Goal: Communication & Community: Answer question/provide support

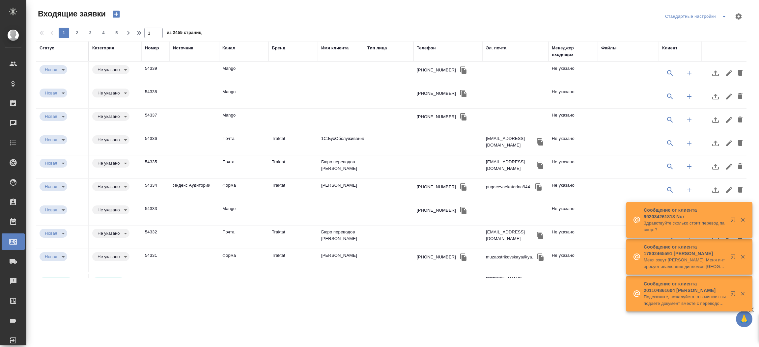
select select "RU"
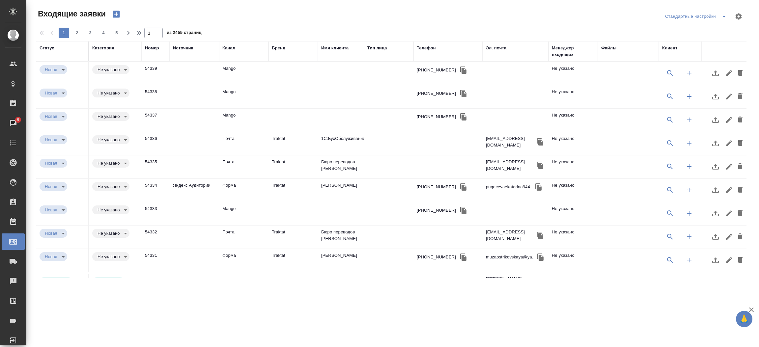
click at [432, 47] on div "Телефон" at bounding box center [426, 48] width 19 height 7
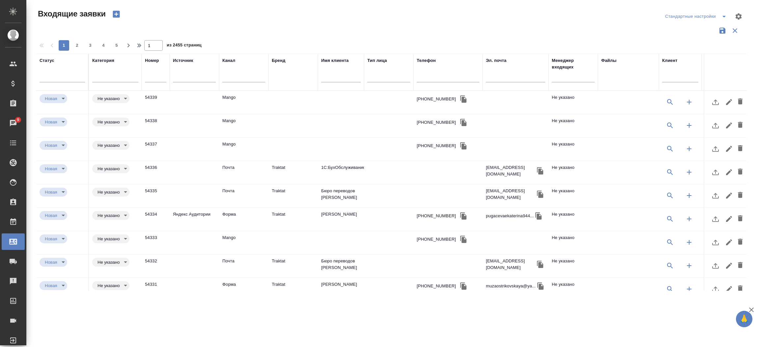
click at [431, 73] on div at bounding box center [448, 78] width 63 height 16
click at [430, 74] on input "text" at bounding box center [448, 78] width 63 height 8
paste input "7 985 820 77 10"
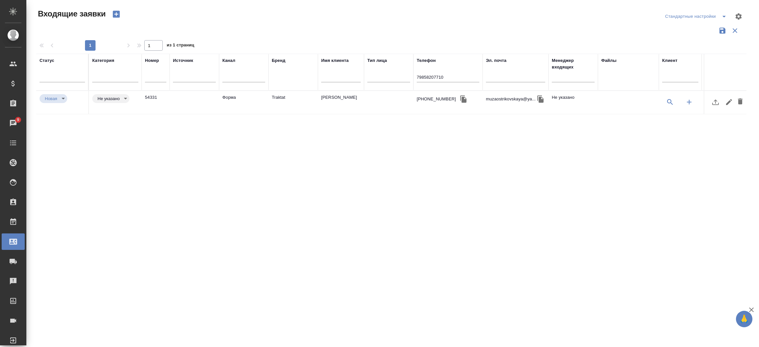
click at [224, 102] on td "Форма" at bounding box center [243, 102] width 49 height 23
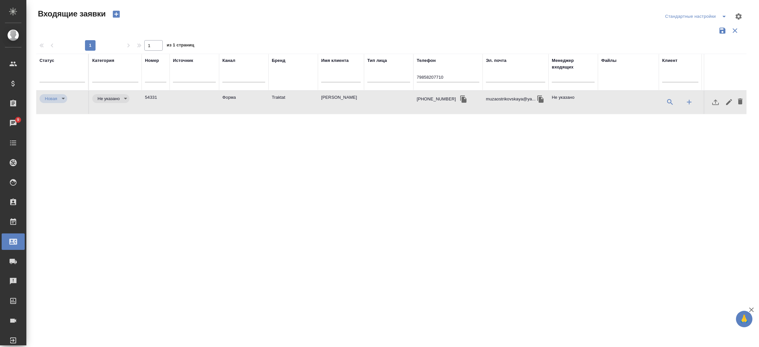
click at [224, 102] on td "Форма" at bounding box center [243, 102] width 49 height 23
click at [420, 79] on input "79858207710" at bounding box center [448, 78] width 63 height 8
paste input "999 112 81 98"
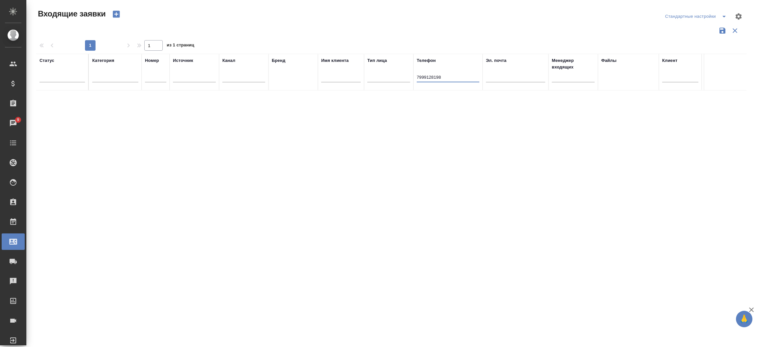
click at [425, 78] on input "7999128198" at bounding box center [448, 78] width 63 height 8
drag, startPoint x: 443, startPoint y: 77, endPoint x: 410, endPoint y: 77, distance: 32.9
click at [410, 77] on tr "Статус Категория Номер Источник Канал Бренд Имя клиента Тип лица Телефон 799912…" at bounding box center [470, 72] width 869 height 37
paste input "999 112 81"
type input "79991128198"
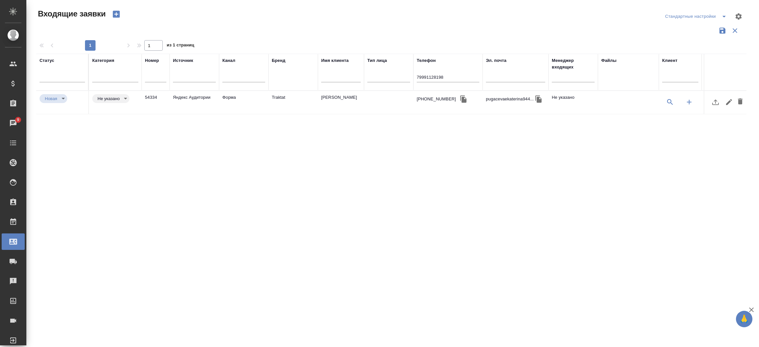
click at [353, 102] on td "Шелехова Екатерина" at bounding box center [341, 102] width 46 height 23
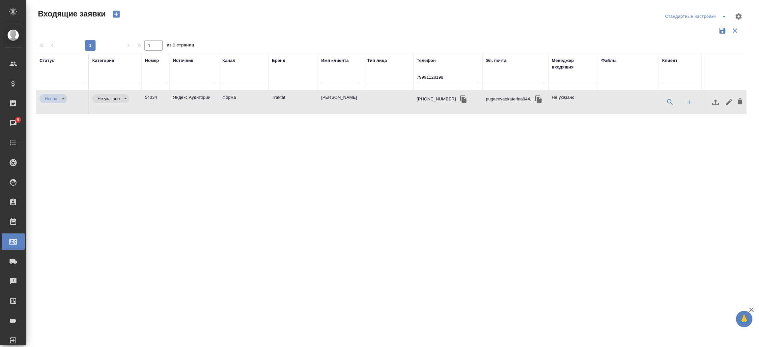
click at [353, 102] on td "Шелехова Екатерина" at bounding box center [341, 102] width 46 height 23
click at [460, 98] on icon "button" at bounding box center [463, 98] width 6 height 7
click at [455, 76] on input "79991128198" at bounding box center [448, 78] width 63 height 8
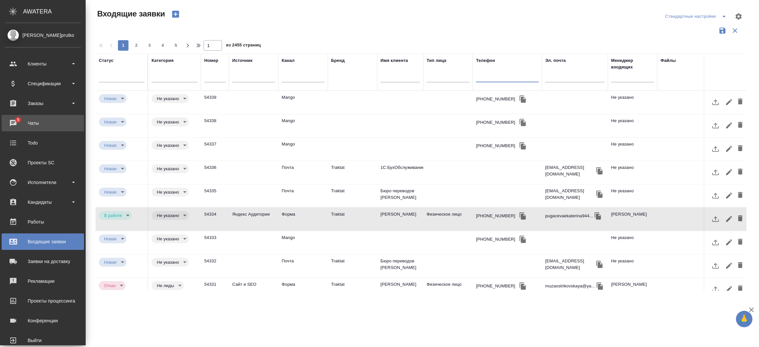
click at [11, 125] on div "Чаты" at bounding box center [43, 123] width 76 height 10
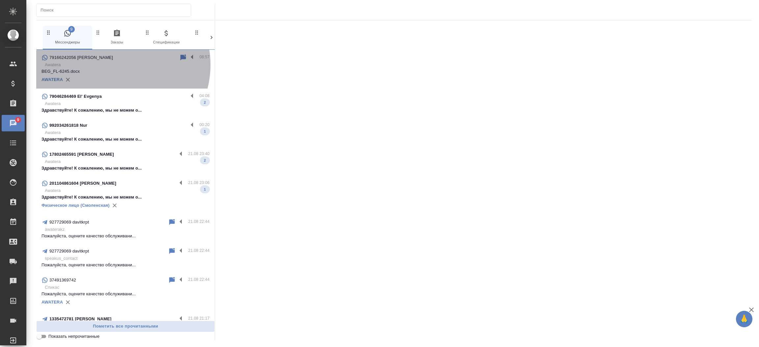
click at [115, 65] on p "Awatera" at bounding box center [127, 65] width 165 height 7
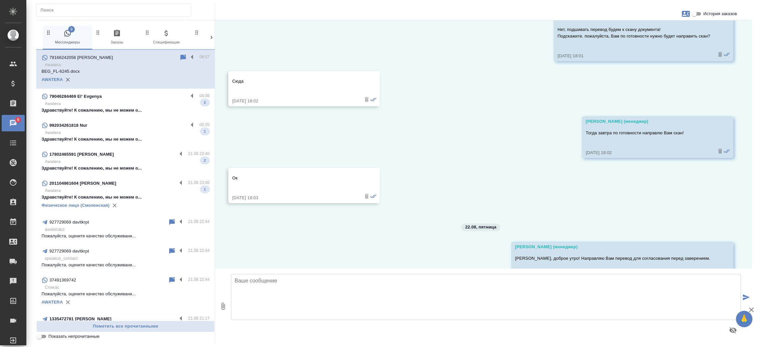
scroll to position [963, 0]
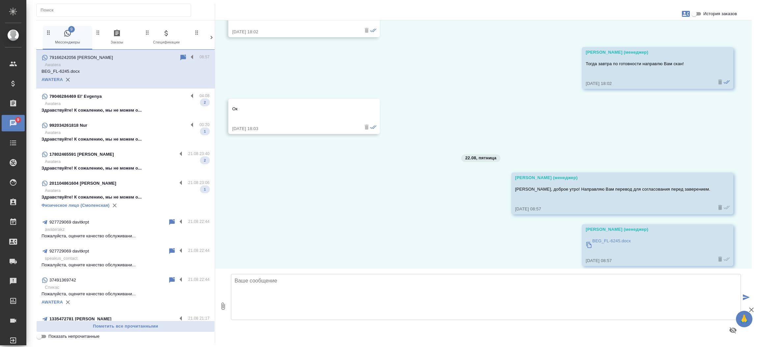
click at [128, 104] on p "Awatera" at bounding box center [127, 103] width 165 height 7
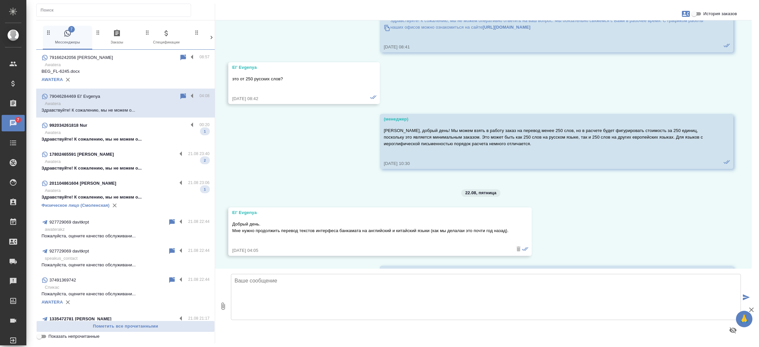
scroll to position [2437, 0]
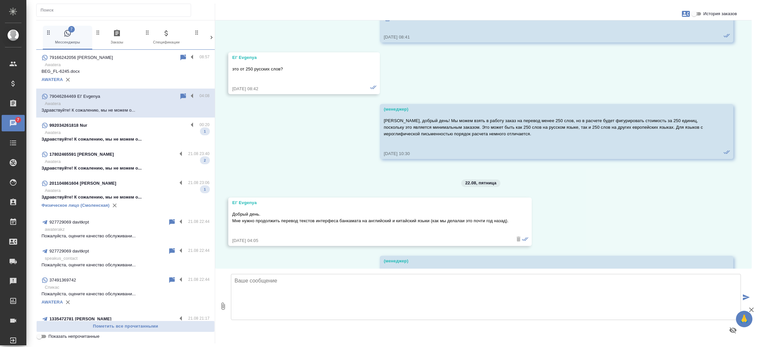
click at [700, 15] on input "История заказов" at bounding box center [694, 14] width 24 height 8
checkbox input "true"
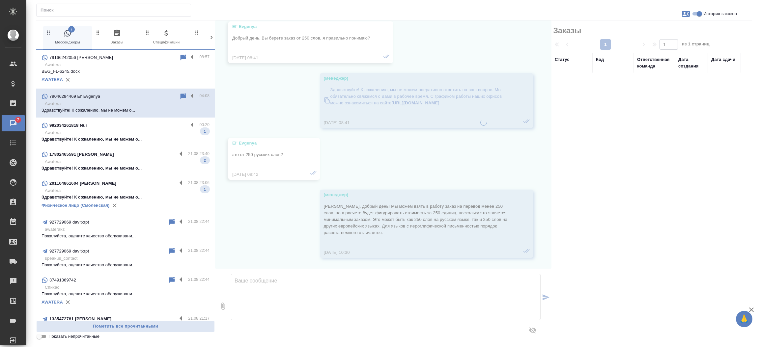
scroll to position [2519, 0]
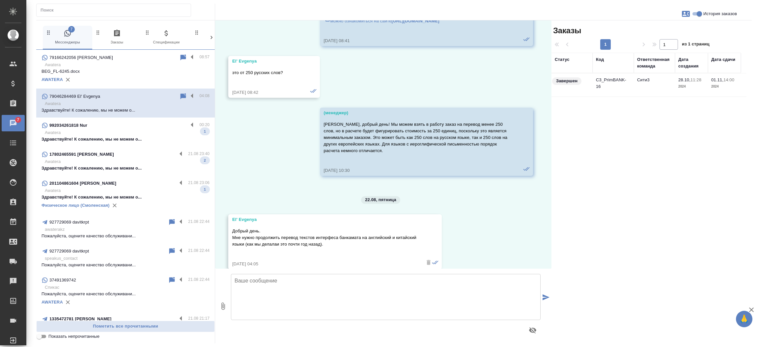
click at [612, 88] on td "C3_PrimBANK-16" at bounding box center [612, 84] width 41 height 23
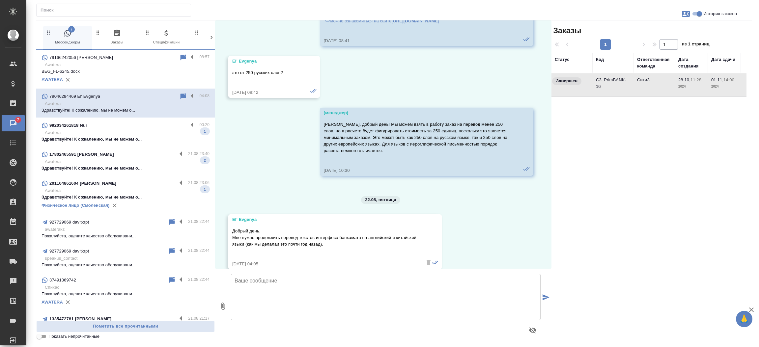
click at [612, 88] on td "C3_PrimBANK-16" at bounding box center [612, 84] width 41 height 23
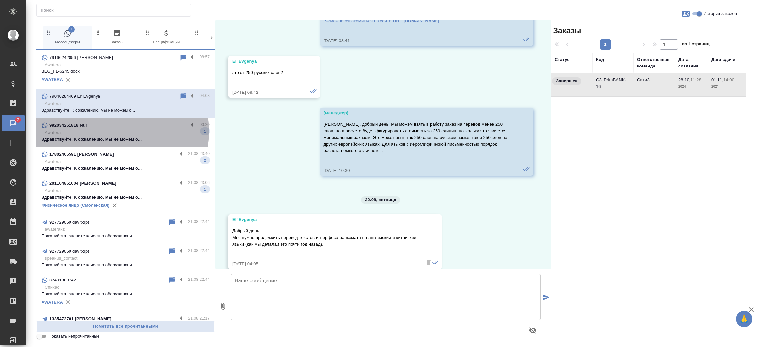
click at [114, 131] on p "Awatera" at bounding box center [127, 132] width 165 height 7
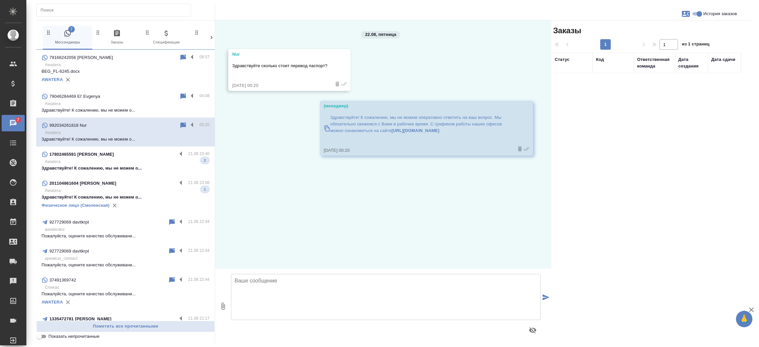
scroll to position [0, 0]
click at [266, 295] on textarea at bounding box center [386, 297] width 310 height 46
type textarea "Добры день! Как могу к Вам обращаться? Направьте скан паспорта для расчета стои…"
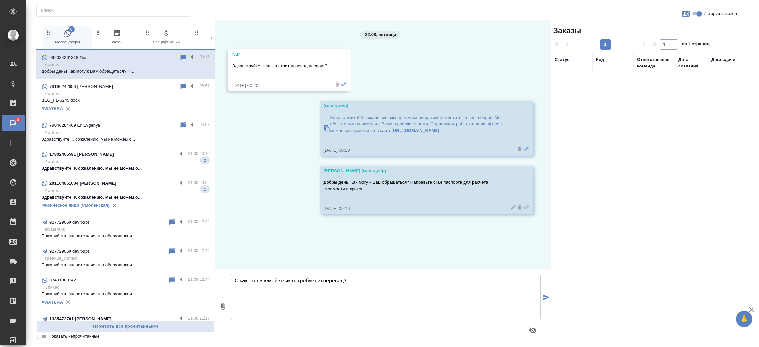
type textarea "С какого на какой язык потребуется перевод?"
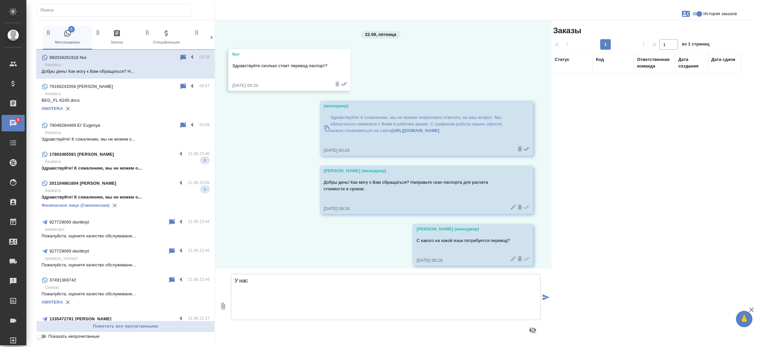
scroll to position [7, 0]
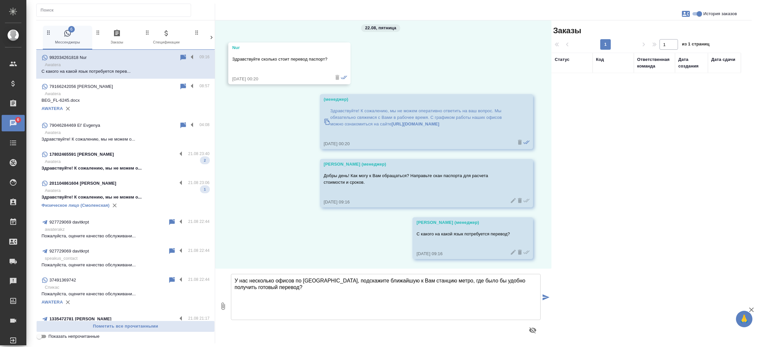
type textarea "У нас несколько офисов по Москве, подскажите ближайшую к Вам станцию метро, где…"
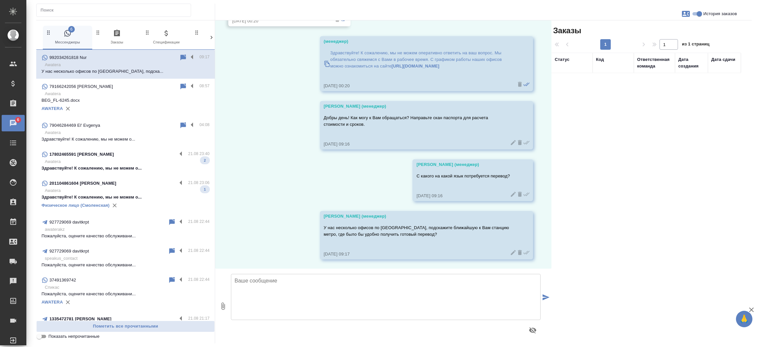
scroll to position [0, 0]
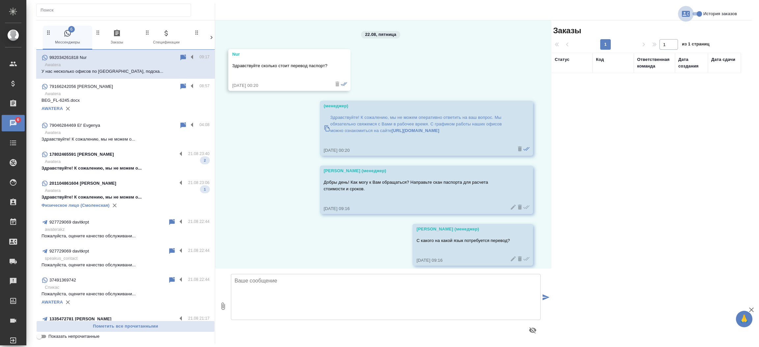
click at [687, 13] on icon "button" at bounding box center [686, 14] width 8 height 8
click at [664, 28] on span "Создать заявку" at bounding box center [656, 31] width 31 height 7
select select "TJ"
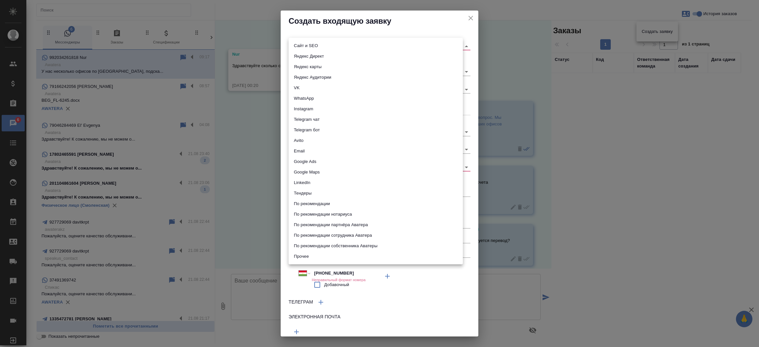
click at [356, 47] on body "🙏 .cls-1 fill:#fff; AWATERA Прутько Ирина i.prutko Клиенты Спецификации Заказы …" at bounding box center [379, 173] width 759 height 347
click at [356, 47] on li "Сайт и SEO" at bounding box center [375, 45] width 174 height 11
type input "seo"
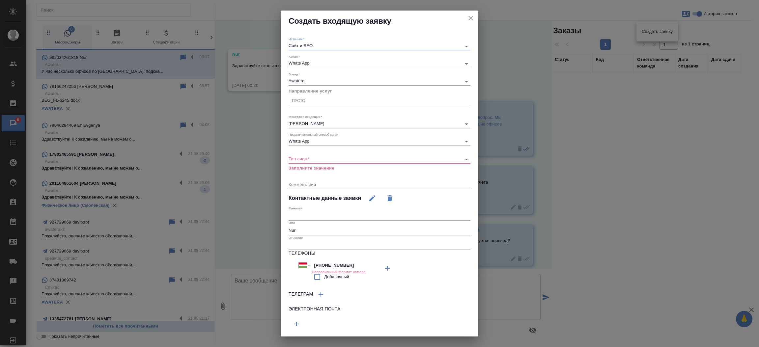
click at [332, 75] on div "Бренд   * Awatera awatera" at bounding box center [379, 78] width 182 height 13
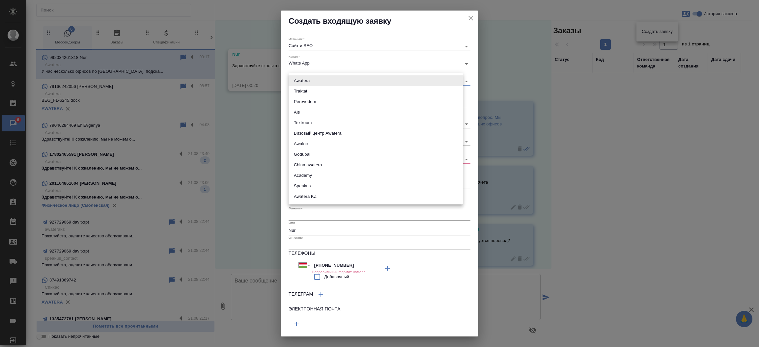
click at [331, 78] on body "🙏 .cls-1 fill:#fff; AWATERA Прутько Ирина i.prutko Клиенты Спецификации Заказы …" at bounding box center [379, 173] width 759 height 347
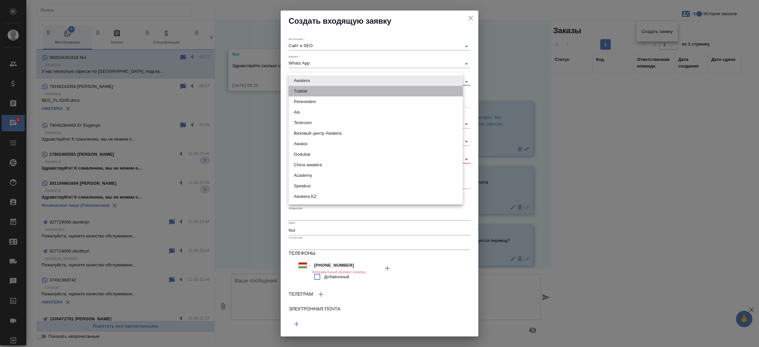
click at [328, 91] on li "Traktat" at bounding box center [375, 91] width 174 height 11
type input "traktat"
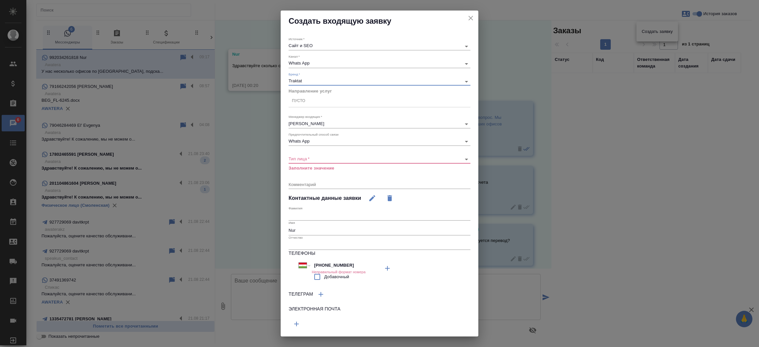
click at [313, 106] on div "Пусто" at bounding box center [379, 101] width 182 height 13
type input "стандартны"
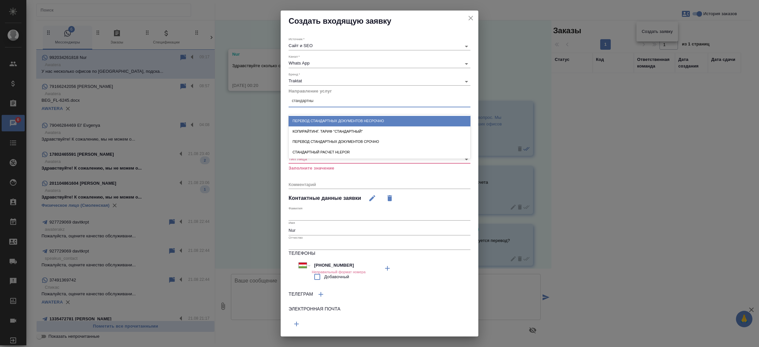
click at [313, 116] on div "Перевод стандартных документов несрочно" at bounding box center [379, 121] width 182 height 10
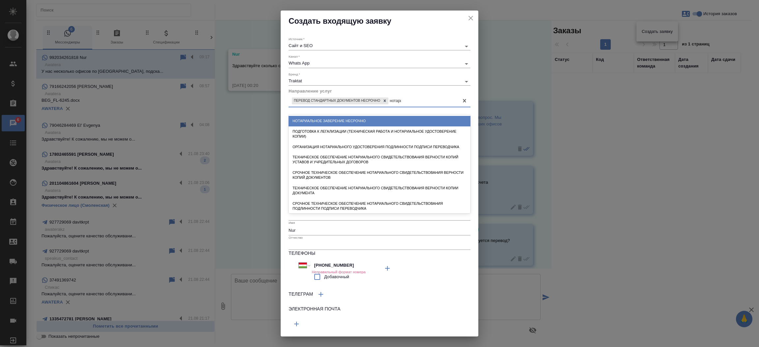
type input "нотариа"
click at [313, 116] on div "Нотариальное заверение несрочно" at bounding box center [379, 121] width 182 height 10
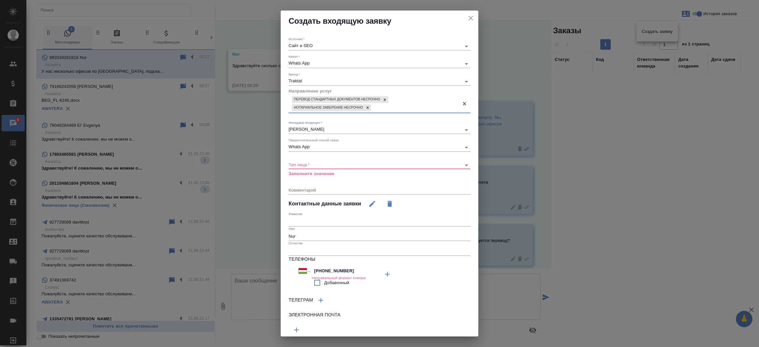
click at [320, 161] on div "​" at bounding box center [379, 165] width 182 height 8
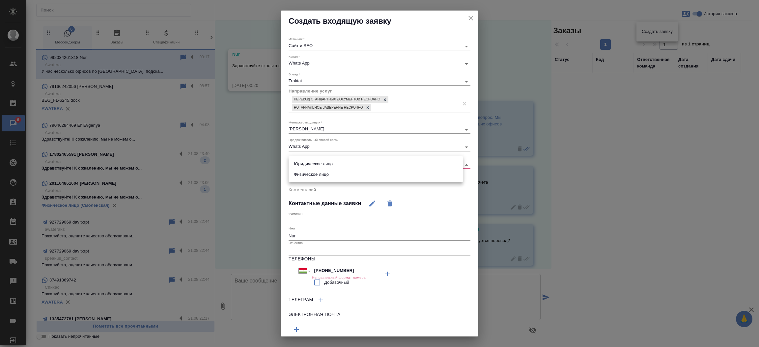
click at [312, 165] on body "🙏 .cls-1 fill:#fff; AWATERA Прутько Ирина i.prutko Клиенты Спецификации Заказы …" at bounding box center [379, 173] width 759 height 347
click at [307, 180] on ul "Юридическое лицо Физическое лицо" at bounding box center [375, 169] width 174 height 26
click at [306, 179] on li "Физическое лицо" at bounding box center [375, 174] width 174 height 11
type input "private"
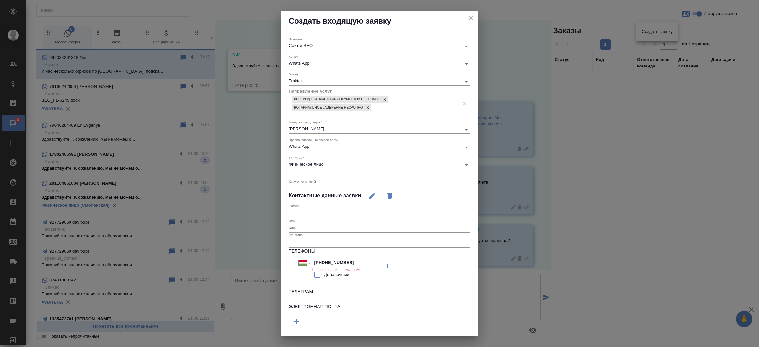
scroll to position [14, 0]
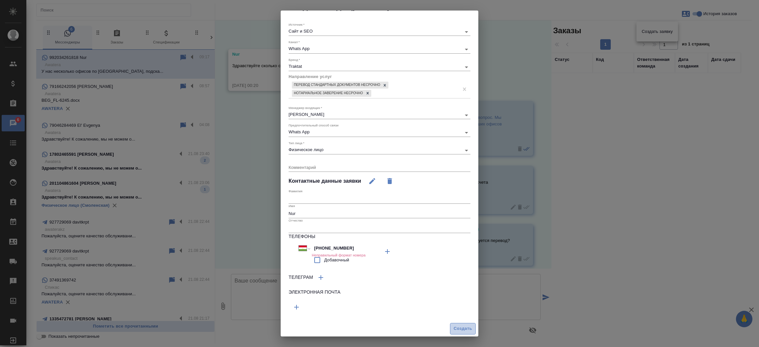
click at [453, 325] on span "Создать" at bounding box center [462, 329] width 18 height 8
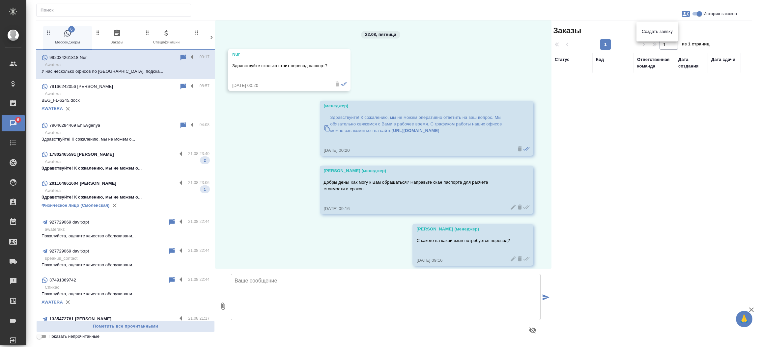
drag, startPoint x: 242, startPoint y: 56, endPoint x: 228, endPoint y: 55, distance: 13.6
click at [228, 55] on div at bounding box center [379, 173] width 759 height 347
click at [228, 55] on div "Nur Здравствуйте сколько стоит перевод паспорт? 22.08.25, 00:20" at bounding box center [289, 70] width 122 height 42
copy div "Nur"
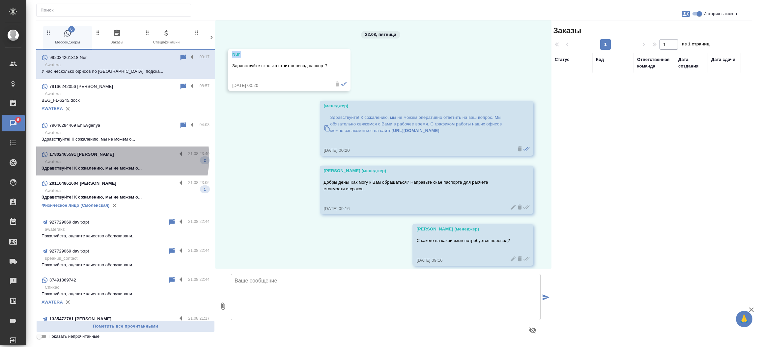
click at [110, 157] on div "17802465591 Vlada" at bounding box center [108, 154] width 135 height 8
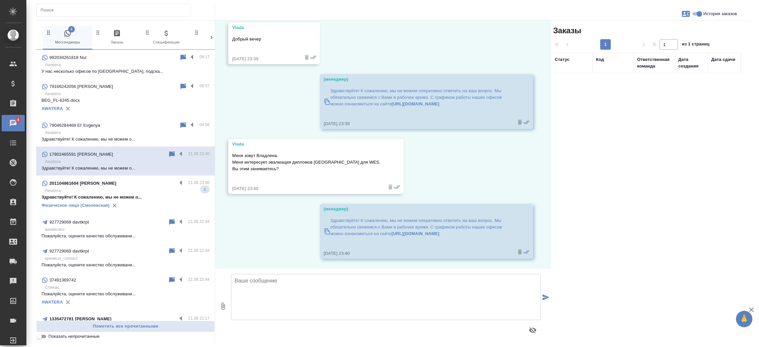
scroll to position [0, 0]
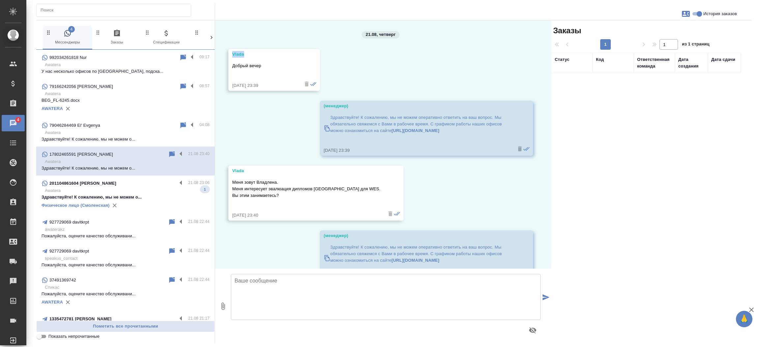
drag, startPoint x: 246, startPoint y: 55, endPoint x: 215, endPoint y: 48, distance: 31.9
click at [215, 48] on div "21.08, четверг Vlada Добрый вечер 21.08.25, 23:39 (менеджер) Здравствуйте! К со…" at bounding box center [383, 144] width 336 height 248
copy div "Vlada"
click at [687, 13] on icon "button" at bounding box center [686, 14] width 8 height 8
click at [672, 28] on div "Создать заявку" at bounding box center [656, 31] width 41 height 14
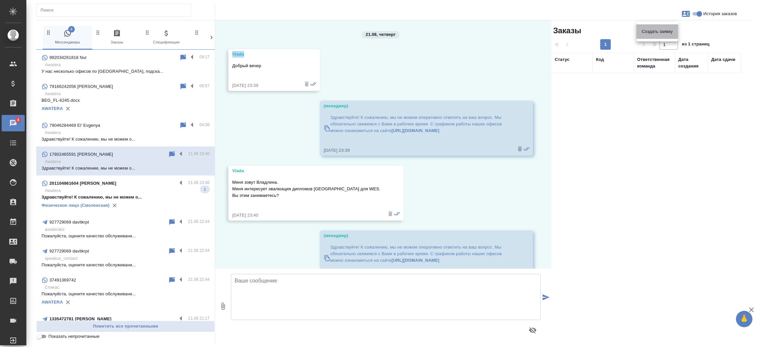
select select "CA"
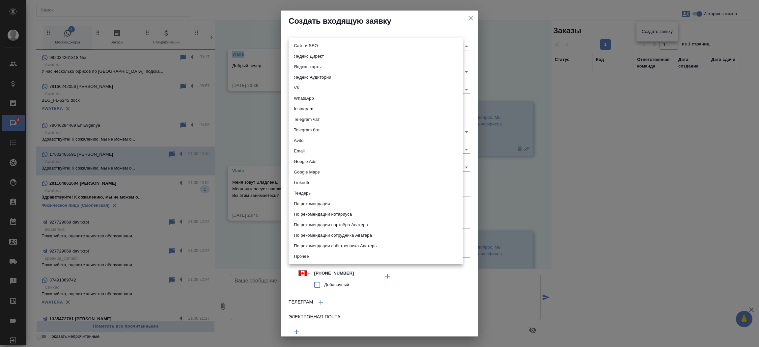
click at [414, 47] on body "🙏 .cls-1 fill:#fff; AWATERA Прутько Ирина i.prutko Клиенты Спецификации Заказы …" at bounding box center [379, 173] width 759 height 347
click at [402, 46] on li "Сайт и SEO" at bounding box center [375, 45] width 174 height 11
type input "seo"
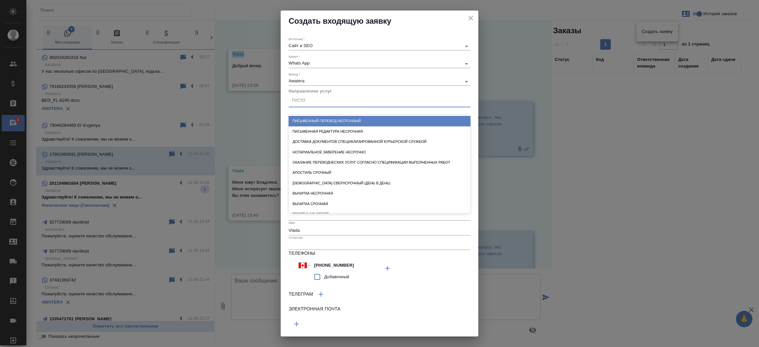
click at [337, 99] on div "Пусто" at bounding box center [379, 101] width 182 height 10
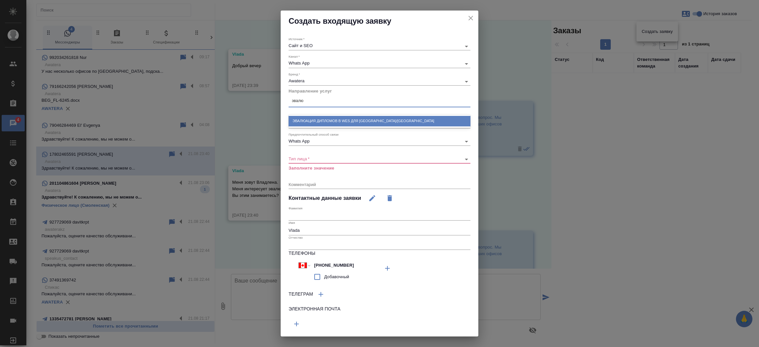
type input "эвалюа"
click at [336, 117] on div "Эвалюация дипломов в WES для США/Канады" at bounding box center [379, 121] width 182 height 10
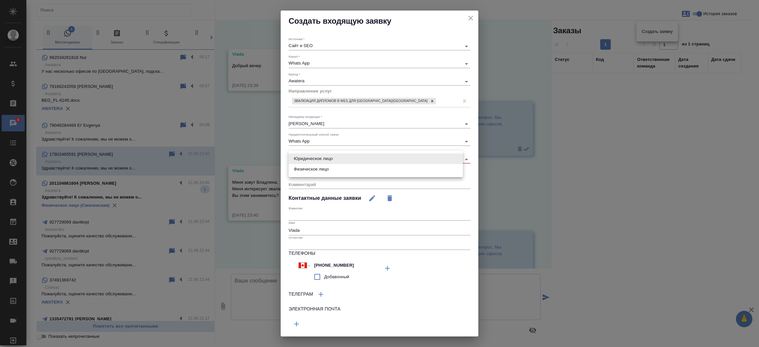
click at [318, 157] on body "🙏 .cls-1 fill:#fff; AWATERA Прутько Ирина i.prutko Клиенты Спецификации Заказы …" at bounding box center [379, 173] width 759 height 347
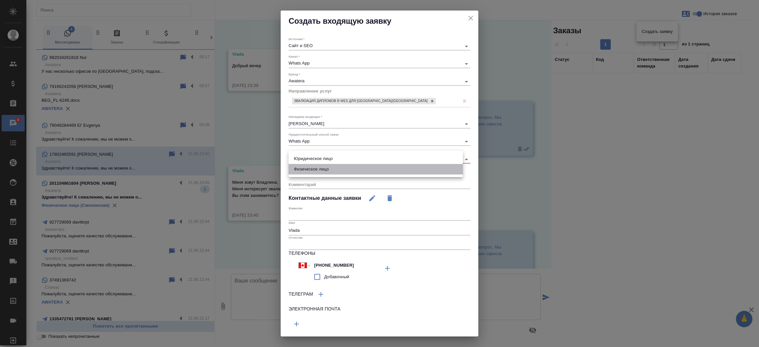
click at [316, 169] on li "Физическое лицо" at bounding box center [375, 169] width 174 height 11
type input "private"
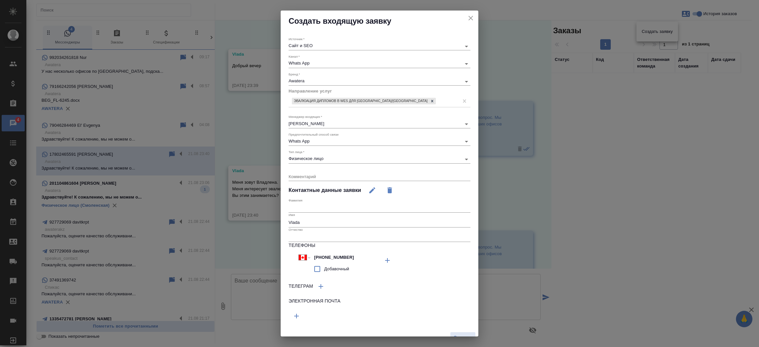
scroll to position [9, 0]
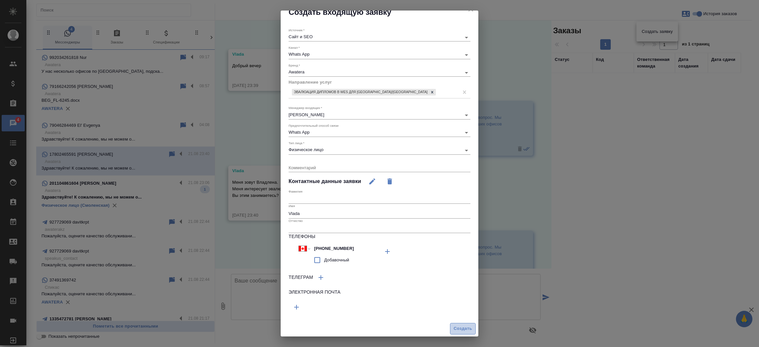
click at [464, 323] on button "Создать" at bounding box center [463, 329] width 26 height 12
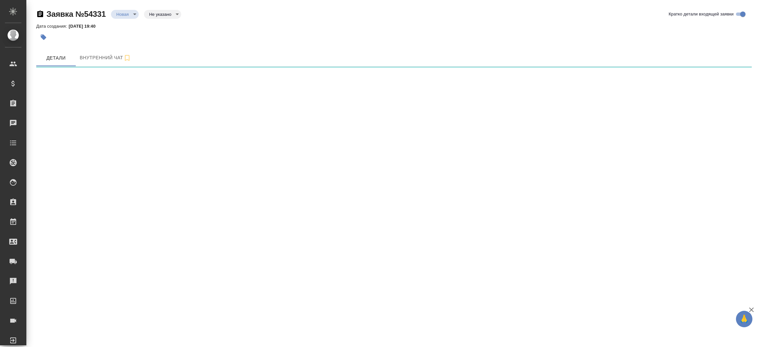
select select "RU"
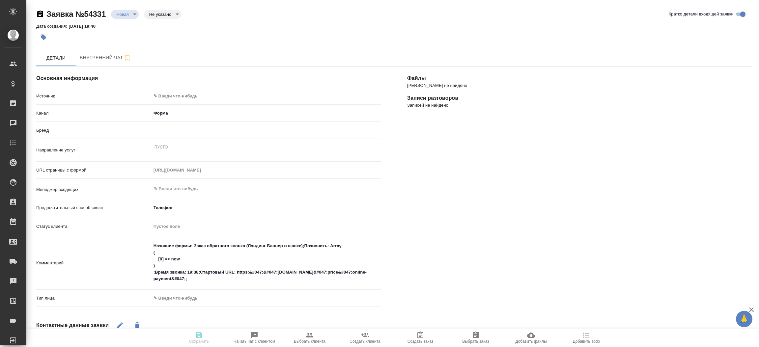
type textarea "x"
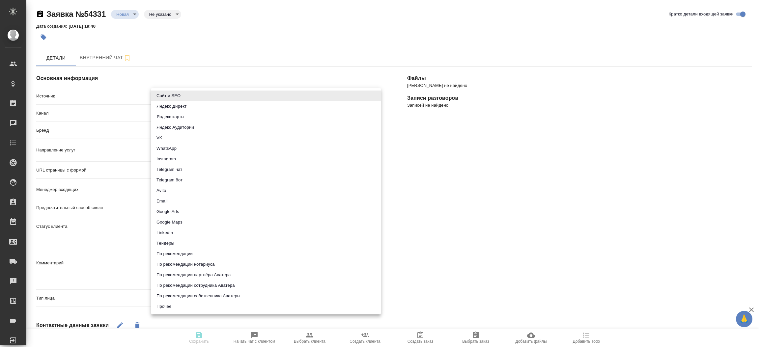
click at [177, 97] on body "🙏 .cls-1 fill:#fff; AWATERA [PERSON_NAME]prutko Клиенты Спецификации Заказы Чат…" at bounding box center [379, 173] width 759 height 347
click at [177, 97] on li "Сайт и SEO" at bounding box center [265, 96] width 229 height 11
type input "seo"
type textarea "x"
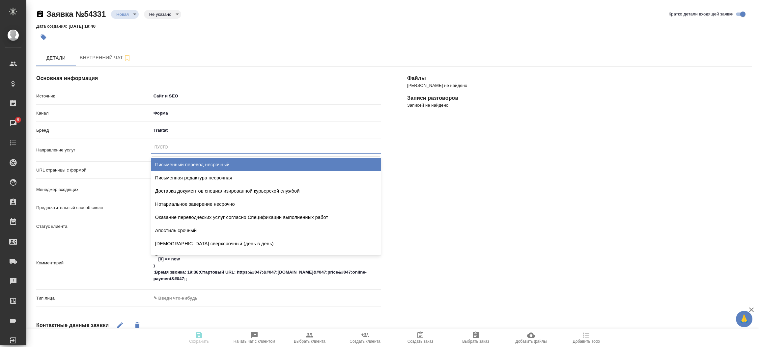
click at [181, 148] on div "Пусто" at bounding box center [265, 148] width 229 height 10
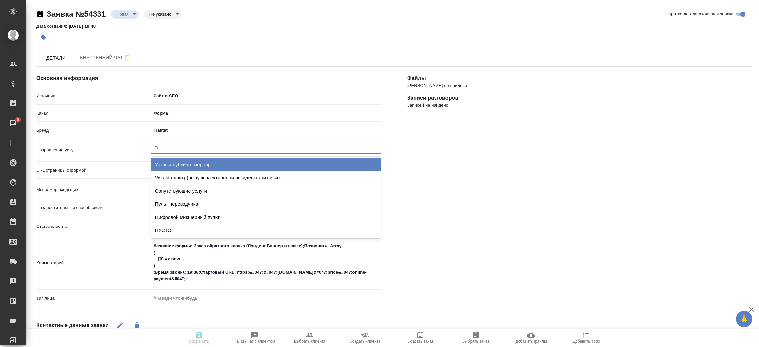
type input "пус"
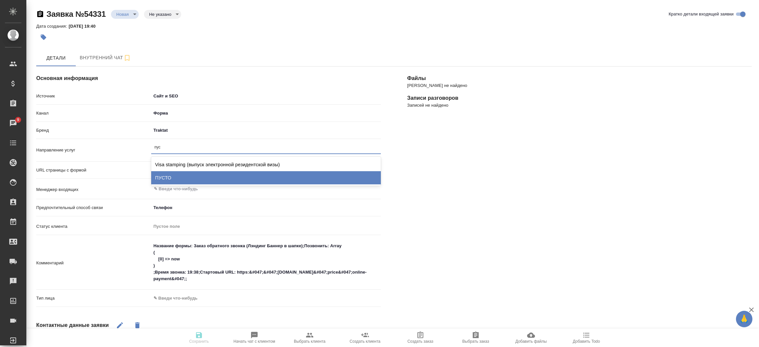
click at [182, 173] on div "ПУСТО" at bounding box center [265, 177] width 229 height 13
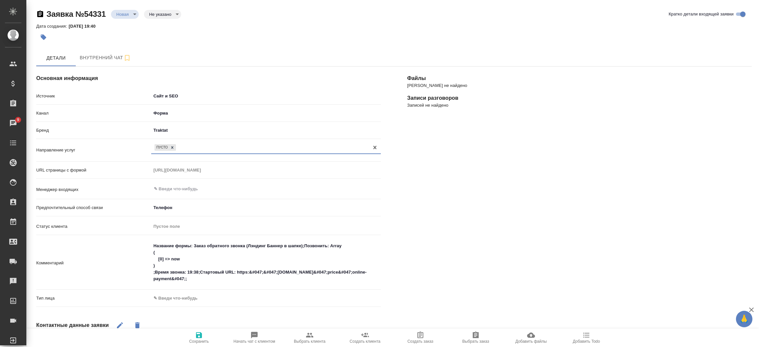
click at [161, 302] on body "🙏 .cls-1 fill:#fff; AWATERA Прутько Ирина i.prutko Клиенты Спецификации Заказы …" at bounding box center [379, 173] width 759 height 347
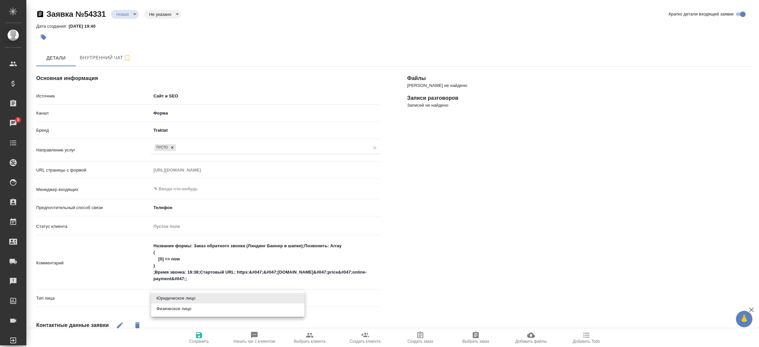
drag, startPoint x: 161, startPoint y: 302, endPoint x: 161, endPoint y: 308, distance: 6.6
click at [161, 308] on ul "Юридическое лицо Физическое лицо" at bounding box center [227, 303] width 153 height 26
click at [161, 308] on li "Физическое лицо" at bounding box center [227, 309] width 153 height 11
type textarea "x"
type input "private"
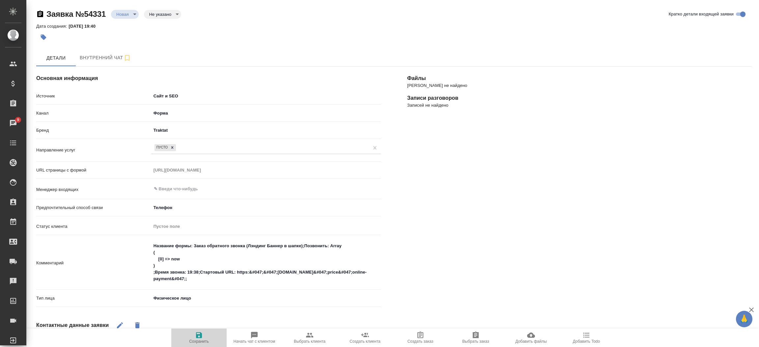
click at [201, 335] on icon "button" at bounding box center [199, 335] width 6 height 6
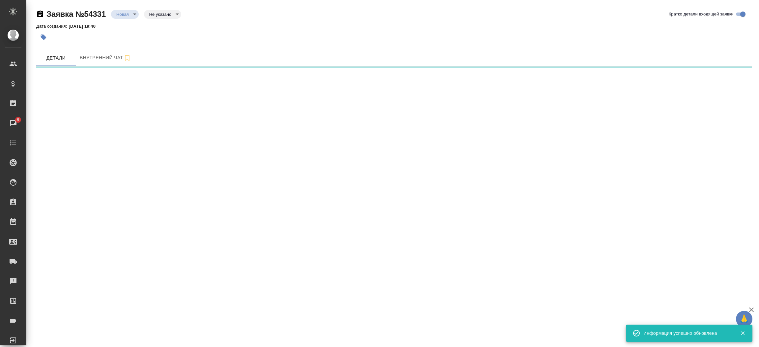
select select "RU"
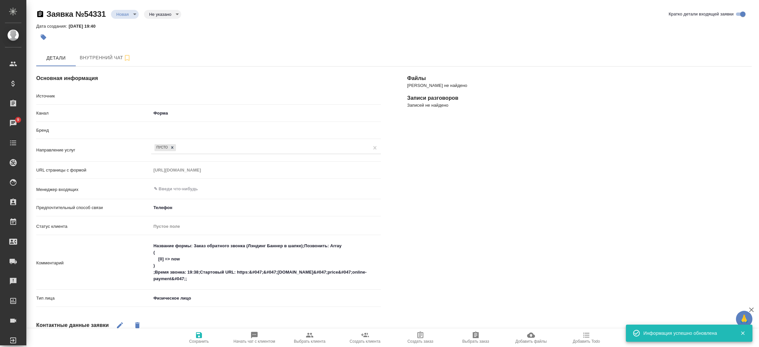
type textarea "x"
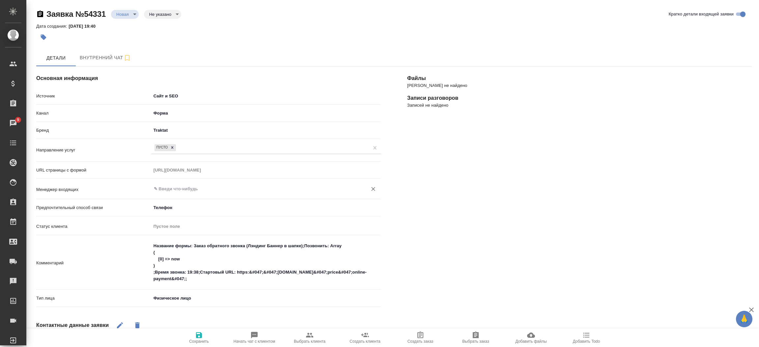
click at [172, 184] on div "​" at bounding box center [265, 189] width 229 height 12
click at [175, 205] on li "[PERSON_NAME]" at bounding box center [265, 204] width 229 height 12
type input "[PERSON_NAME]"
type textarea "x"
type input "[PERSON_NAME]"
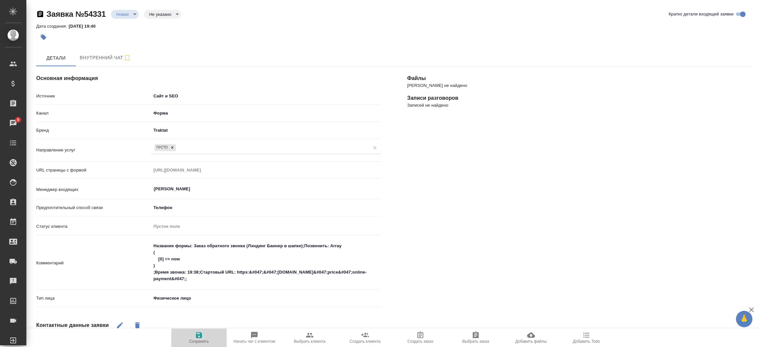
click at [194, 333] on span "Сохранить" at bounding box center [198, 337] width 47 height 13
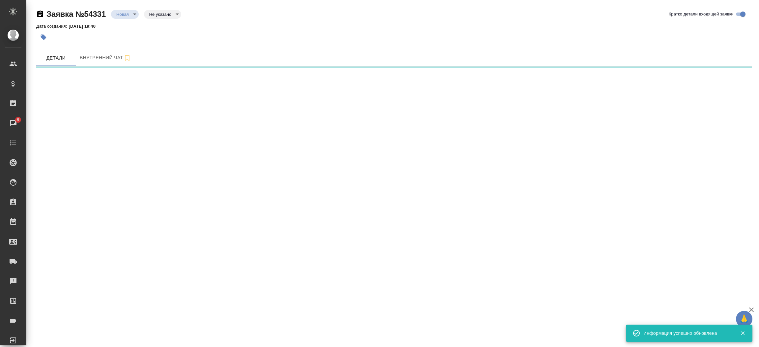
select select "RU"
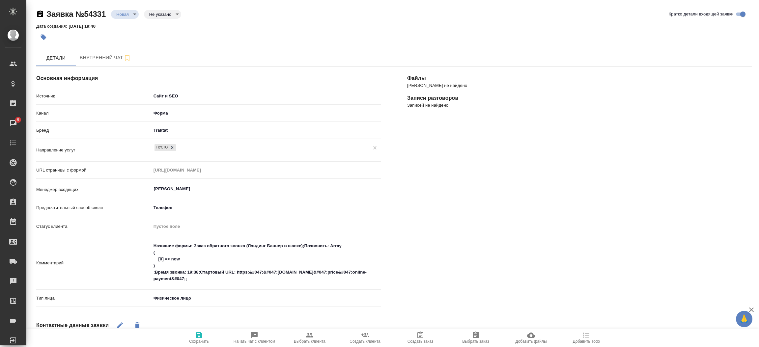
click at [703, 205] on div "Файлы Файлов не найдено Записи разговоров Записей не найдено" at bounding box center [579, 270] width 371 height 435
type textarea "x"
click at [197, 335] on icon "button" at bounding box center [199, 335] width 6 height 6
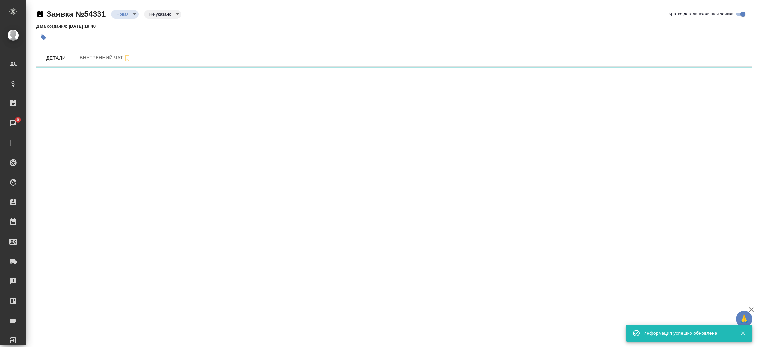
select select "RU"
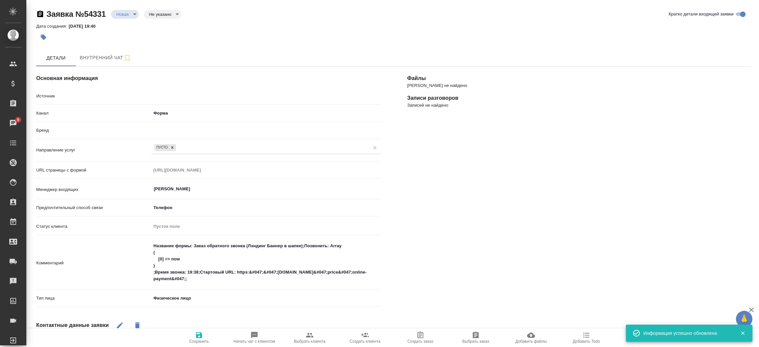
type textarea "x"
click at [131, 16] on body "🙏 .cls-1 fill:#fff; AWATERA Прутько Ирина i.prutko Клиенты Спецификации Заказы …" at bounding box center [379, 173] width 759 height 347
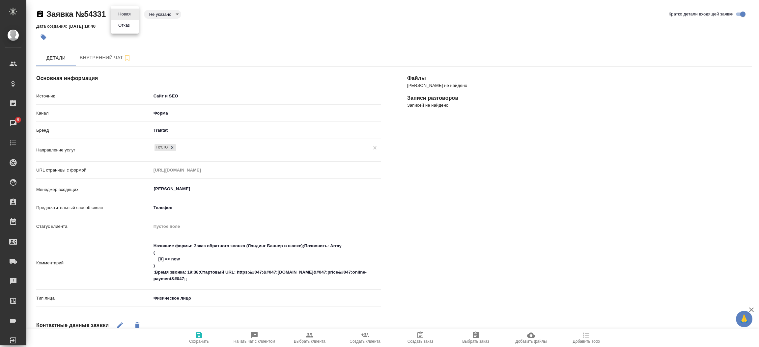
click at [127, 18] on button "Отказ" at bounding box center [124, 14] width 16 height 7
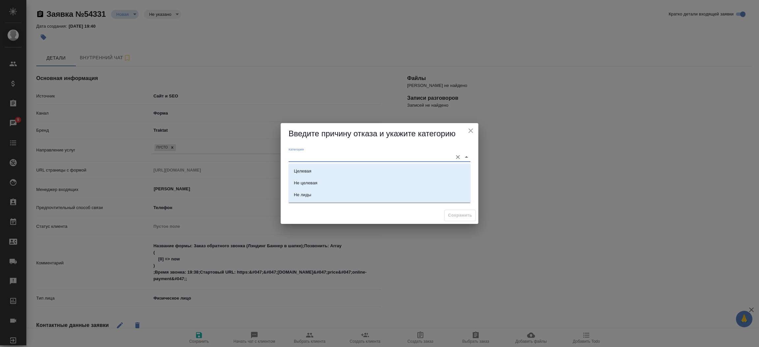
click at [317, 159] on input "Категория" at bounding box center [368, 156] width 161 height 9
click at [314, 200] on li "Не лиды" at bounding box center [379, 195] width 182 height 12
type input "Не лиды"
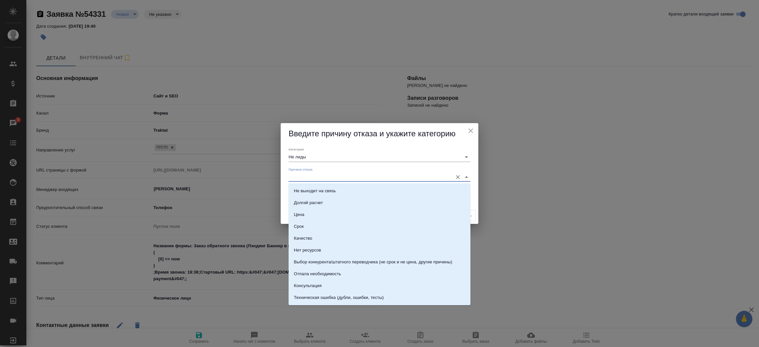
click at [309, 177] on input "Причина отказа" at bounding box center [368, 177] width 161 height 9
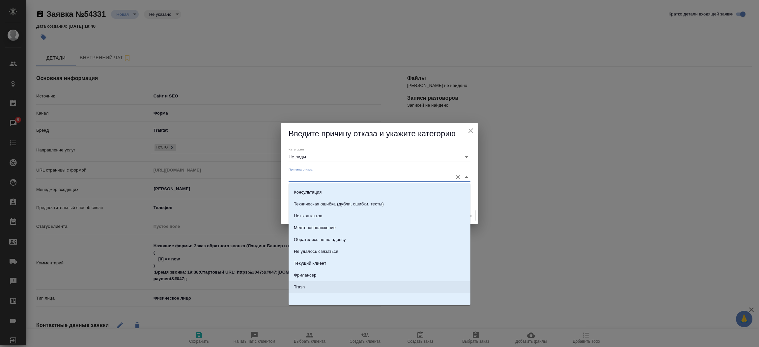
click at [335, 284] on li "Trash" at bounding box center [379, 287] width 182 height 12
type input "Trash"
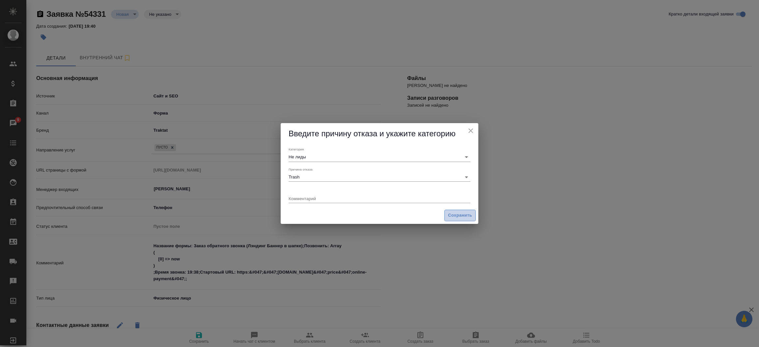
click at [460, 217] on span "Сохранить" at bounding box center [460, 216] width 24 height 8
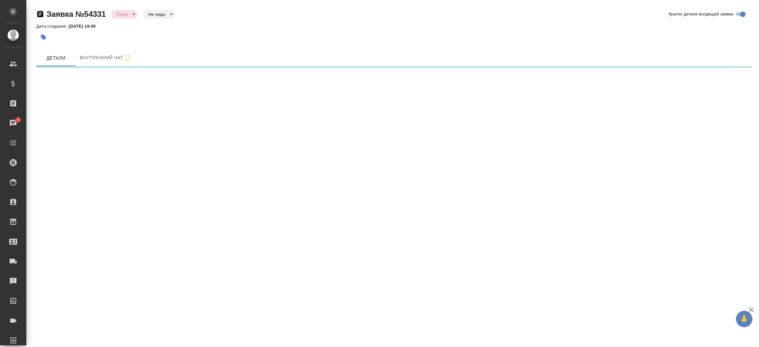
select select "RU"
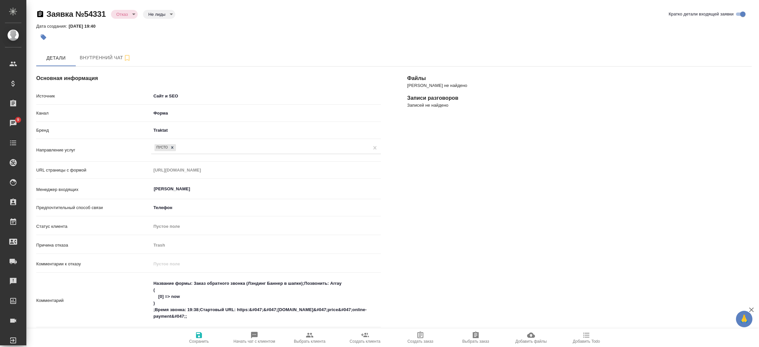
type textarea "x"
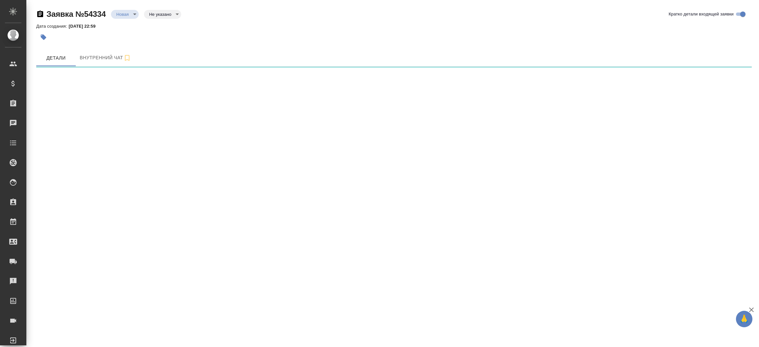
select select "RU"
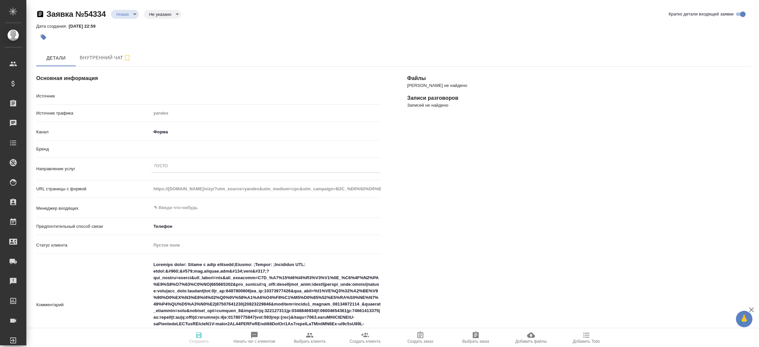
type textarea "x"
click at [175, 163] on div "Пусто" at bounding box center [265, 167] width 229 height 10
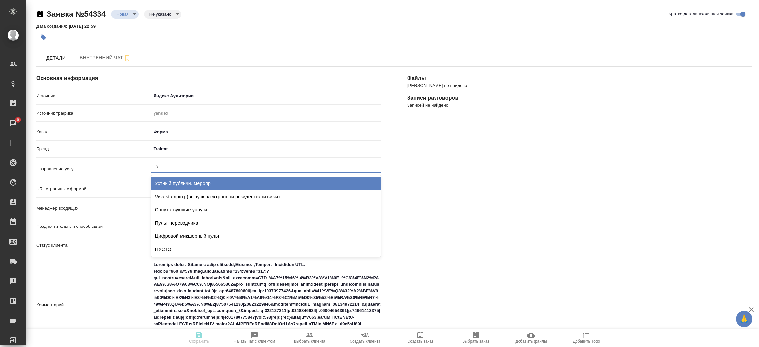
type input "пус"
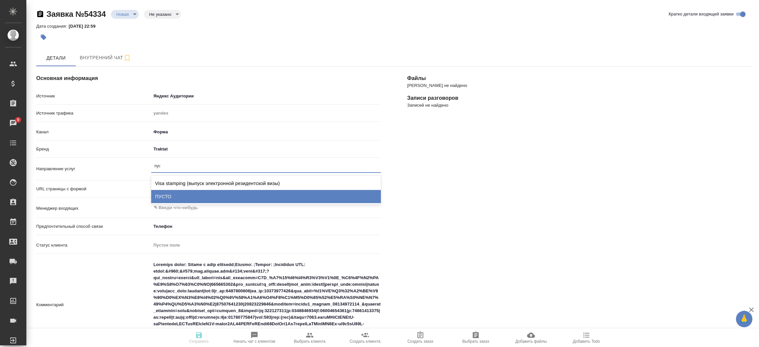
click at [184, 192] on div "ПУСТО" at bounding box center [265, 196] width 229 height 13
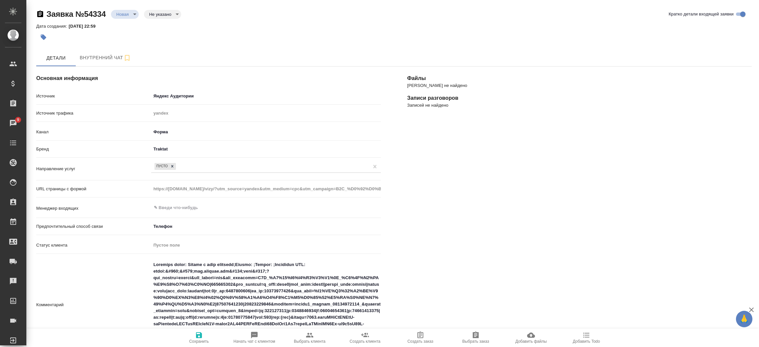
click at [414, 218] on div "Файлы Файлов не найдено Записи разговоров Записей не найдено" at bounding box center [579, 303] width 371 height 500
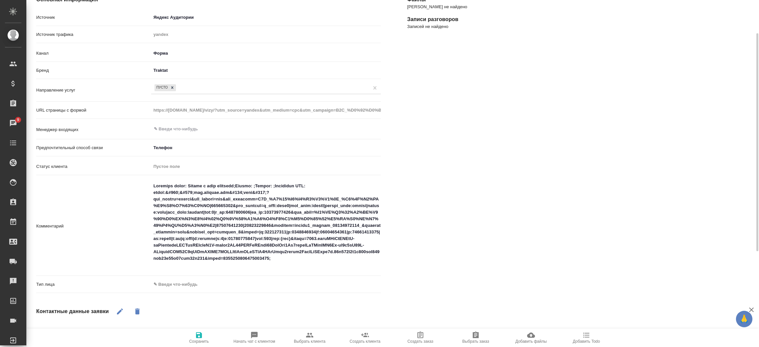
scroll to position [118, 0]
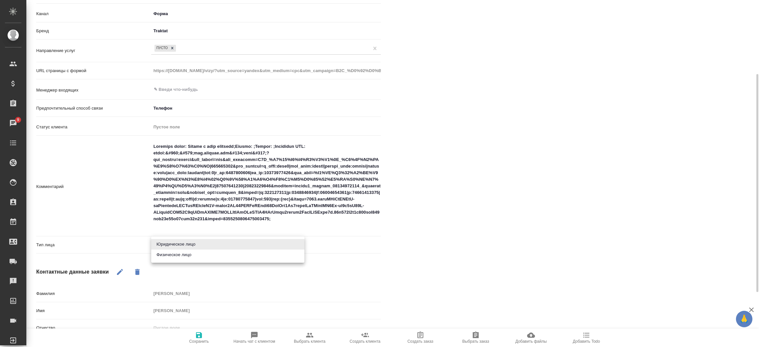
click at [183, 246] on body "🙏 .cls-1 fill:#fff; AWATERA Прутько Ирина i.prutko Клиенты Спецификации Заказы …" at bounding box center [379, 173] width 759 height 347
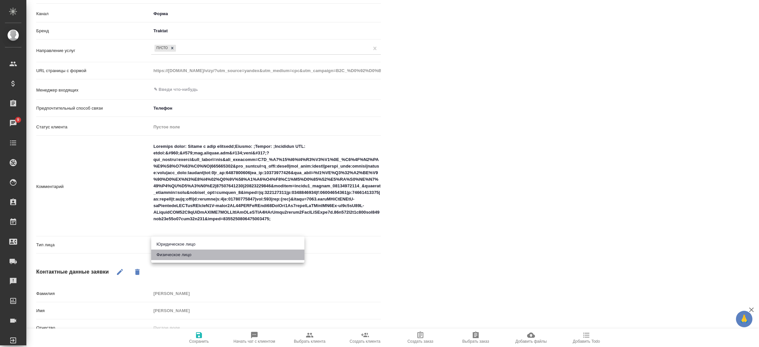
click at [180, 251] on li "Физическое лицо" at bounding box center [227, 255] width 153 height 11
type textarea "x"
type input "private"
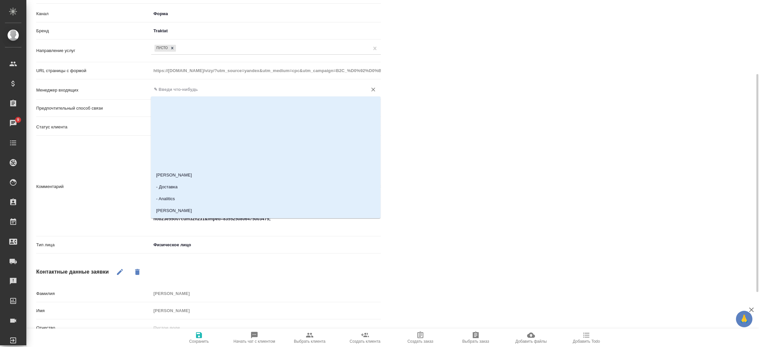
click at [157, 90] on input "text" at bounding box center [254, 90] width 203 height 8
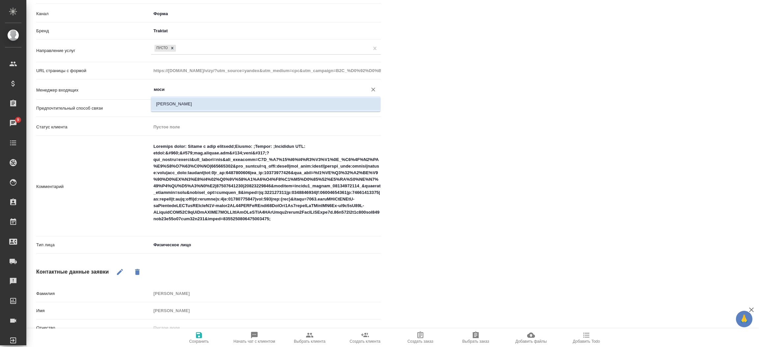
click at [177, 110] on li "[PERSON_NAME]" at bounding box center [265, 104] width 229 height 12
type input "[PERSON_NAME]"
type textarea "x"
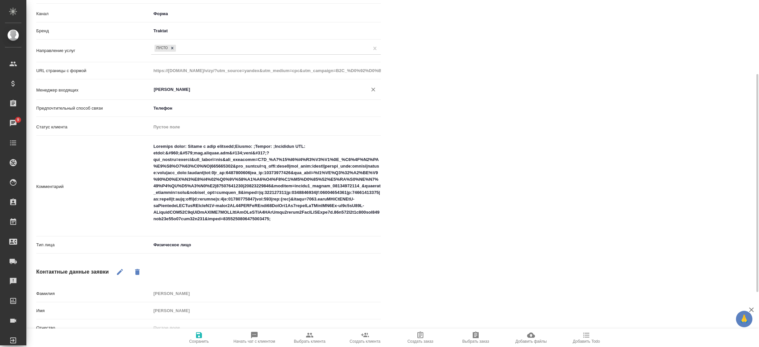
type input "[PERSON_NAME]"
click at [202, 335] on icon "button" at bounding box center [199, 335] width 8 height 8
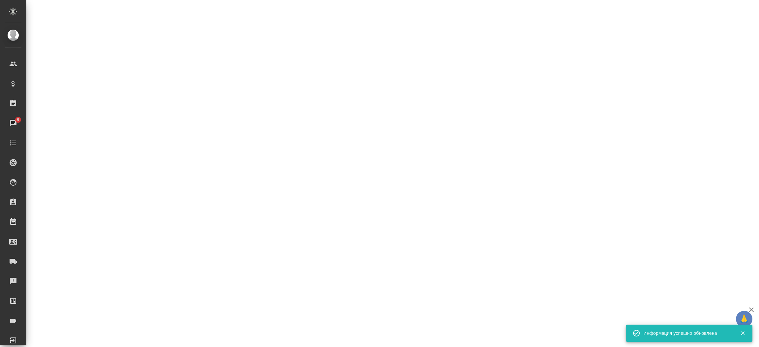
select select "RU"
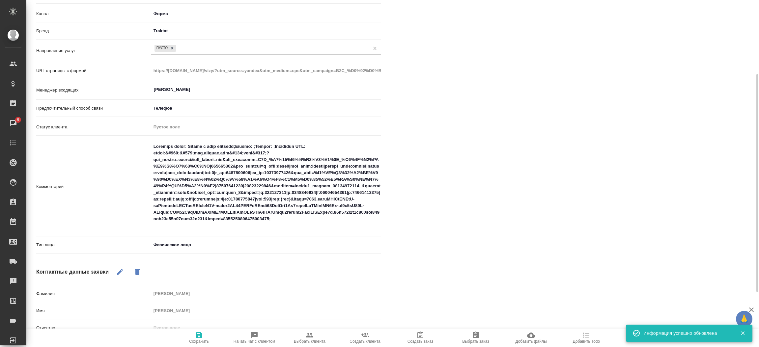
type textarea "x"
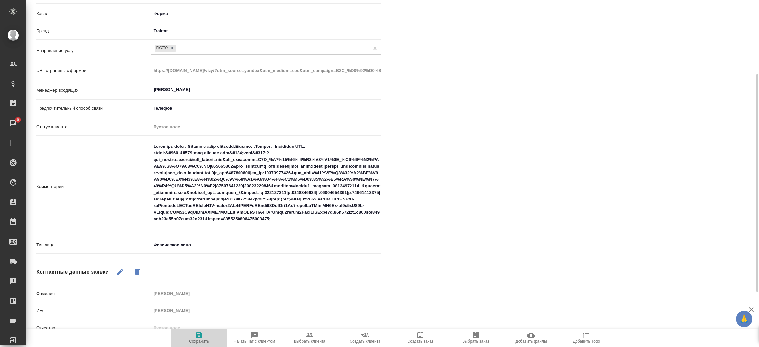
click at [196, 341] on span "Сохранить" at bounding box center [199, 341] width 20 height 5
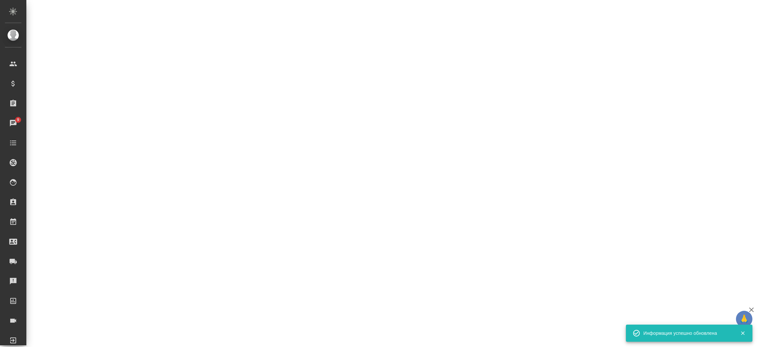
select select "RU"
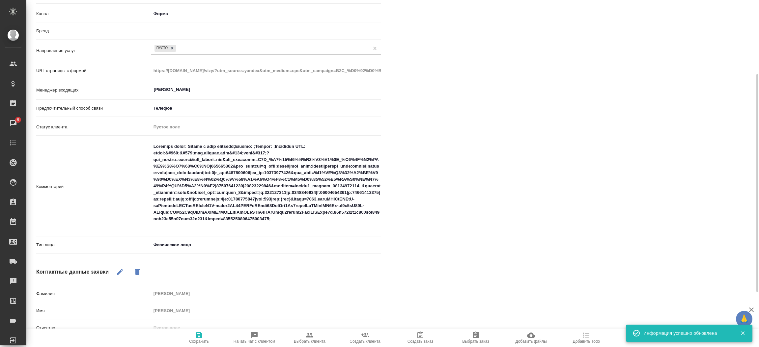
type textarea "x"
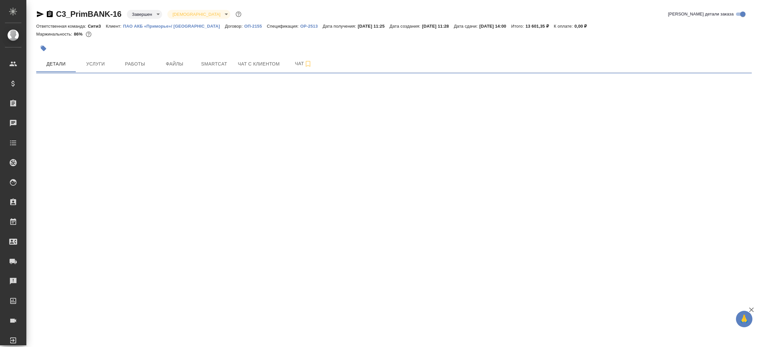
select select "RU"
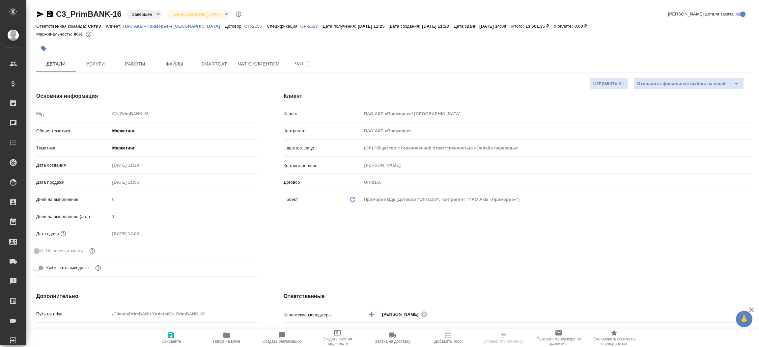
type textarea "x"
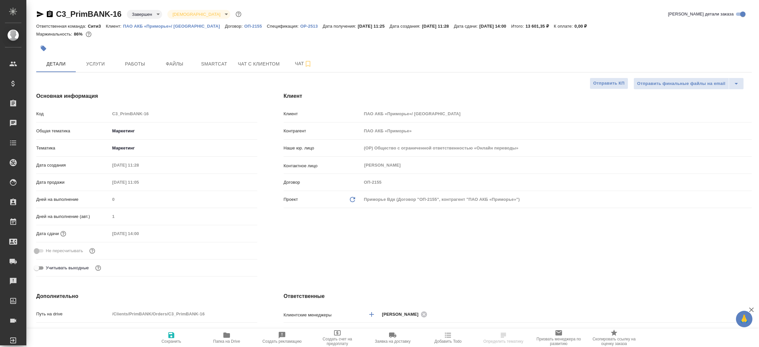
type textarea "x"
click at [38, 11] on icon "button" at bounding box center [40, 14] width 8 height 8
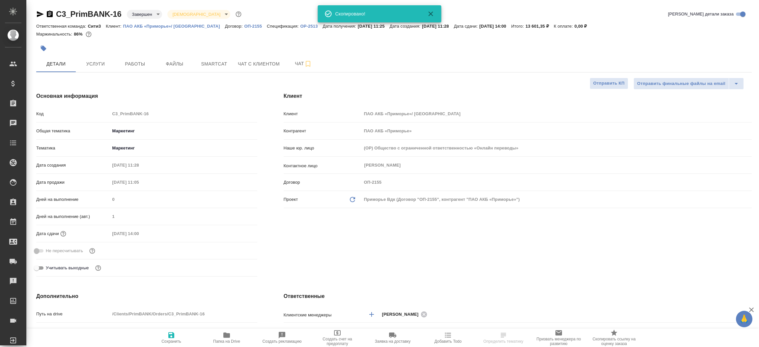
type textarea "x"
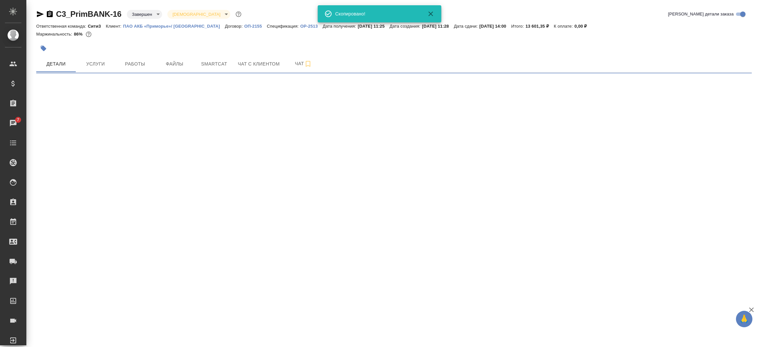
select select "RU"
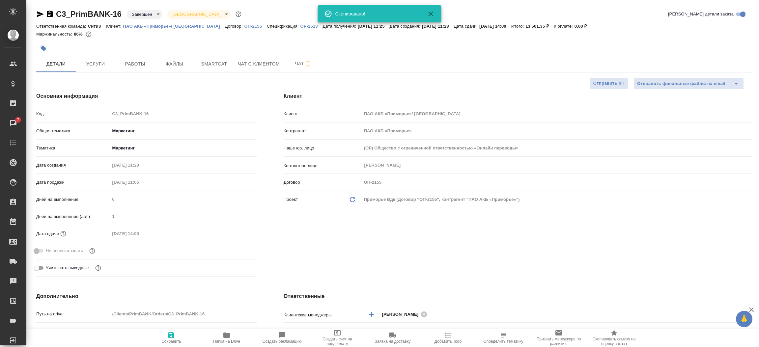
type textarea "x"
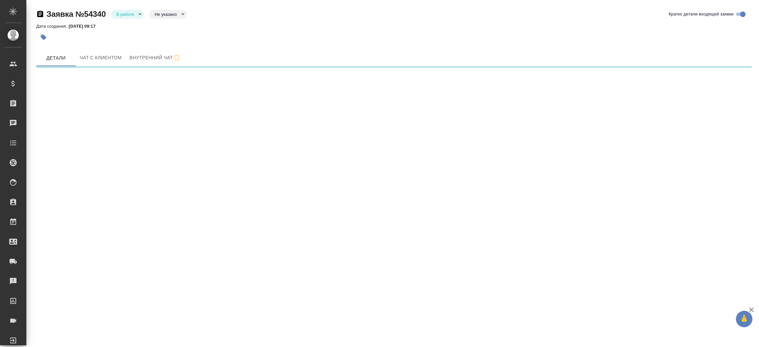
select select "RU"
select select "TJ"
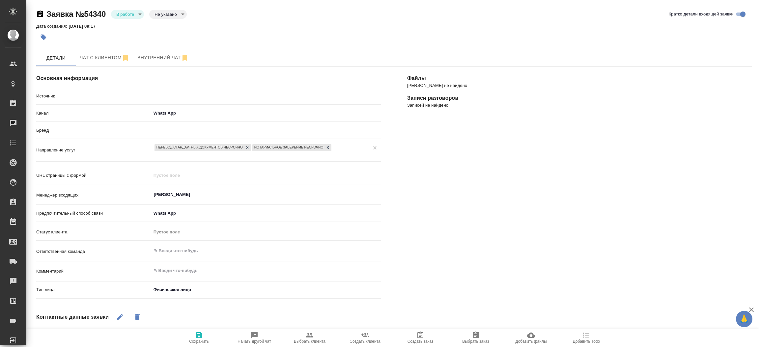
type textarea "x"
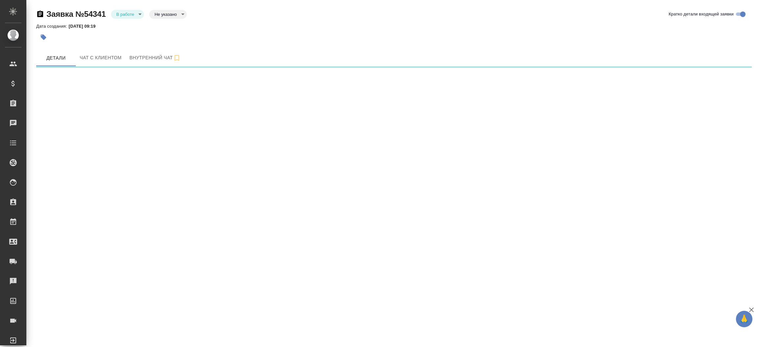
select select "RU"
select select "CA"
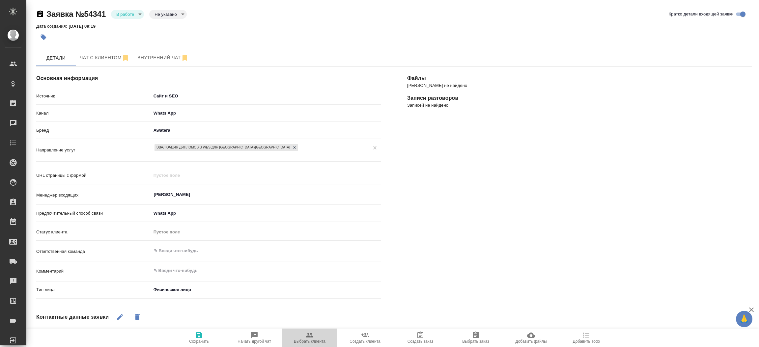
click at [315, 338] on span "Выбрать клиента" at bounding box center [309, 337] width 47 height 13
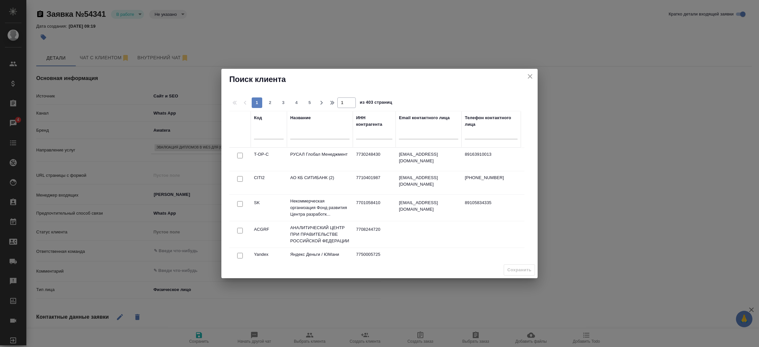
click at [105, 104] on div "Поиск клиента 1 2 3 4 5 1 из 403 страниц Код Название ИНН контрагента Email кон…" at bounding box center [379, 173] width 759 height 347
click at [530, 79] on icon "close" at bounding box center [530, 76] width 8 height 8
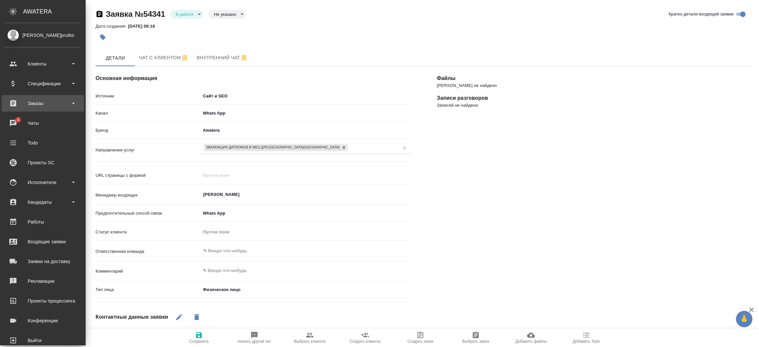
click at [30, 99] on div "Заказы" at bounding box center [43, 103] width 76 height 10
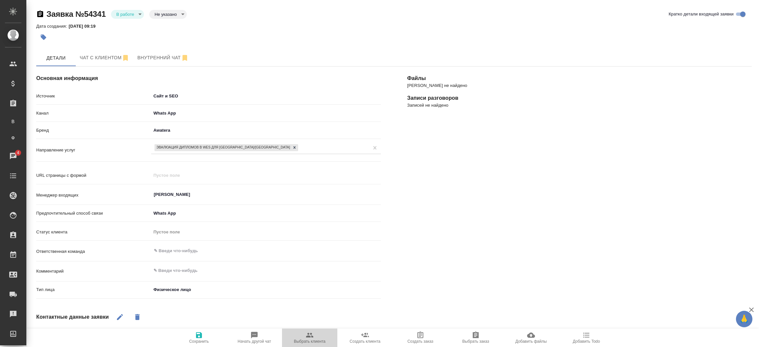
click at [309, 335] on icon "button" at bounding box center [309, 335] width 7 height 5
type textarea "x"
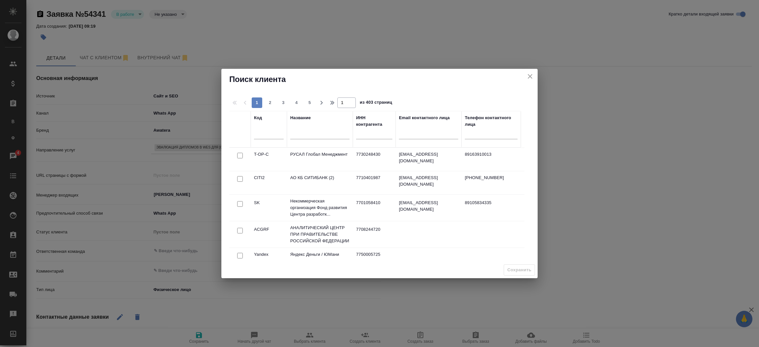
click at [316, 137] on input "text" at bounding box center [319, 135] width 59 height 8
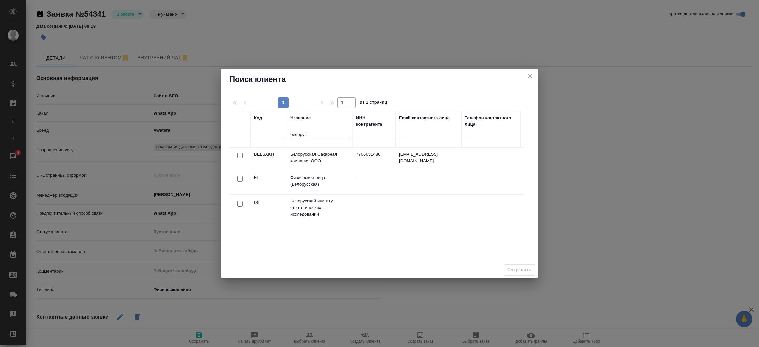
type input "белорус"
click at [240, 158] on input "checkbox" at bounding box center [240, 156] width 6 height 6
checkbox input "true"
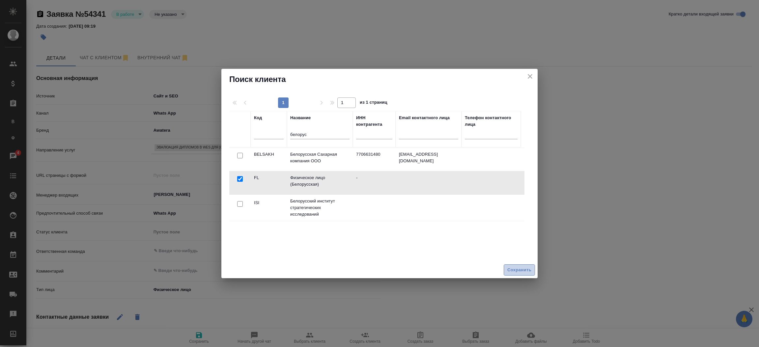
click at [525, 269] on span "Сохранить" at bounding box center [519, 270] width 24 height 8
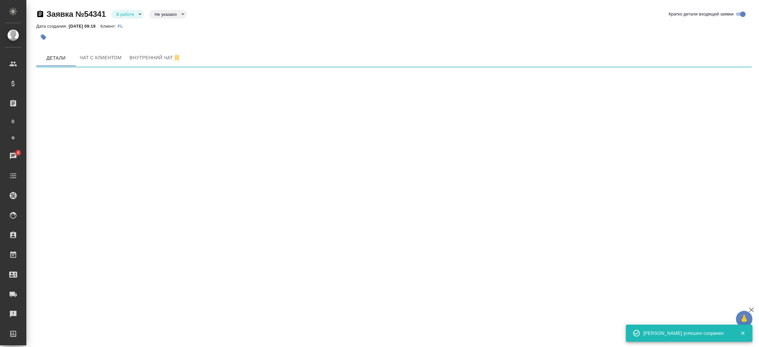
select select "RU"
select select "CA"
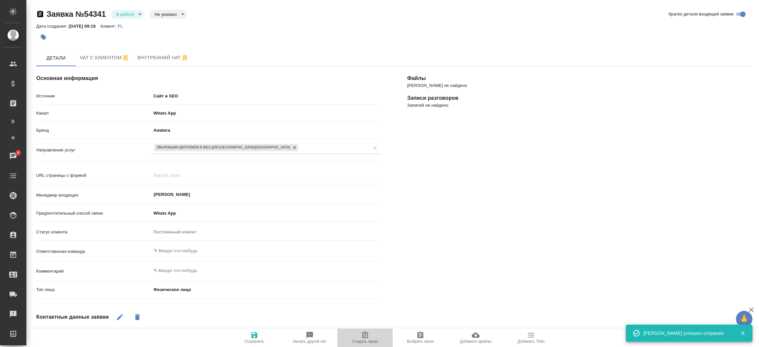
click at [368, 333] on icon "button" at bounding box center [365, 335] width 8 height 8
type textarea "x"
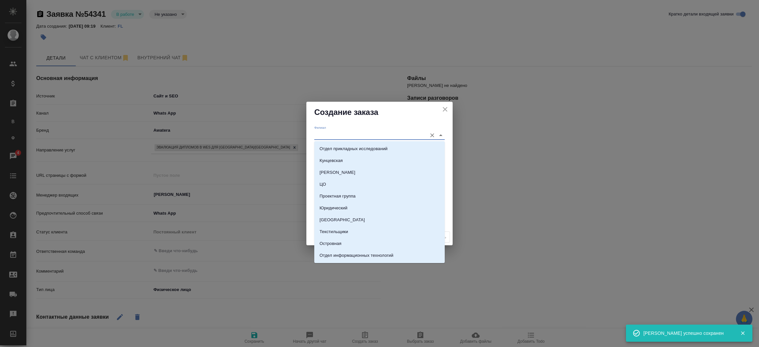
click at [351, 135] on input "Филиал" at bounding box center [368, 135] width 109 height 9
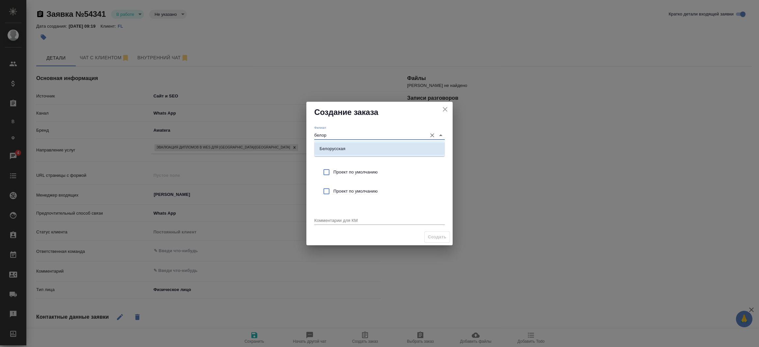
click at [349, 146] on li "Белорусская" at bounding box center [379, 149] width 130 height 12
type input "Белорусская"
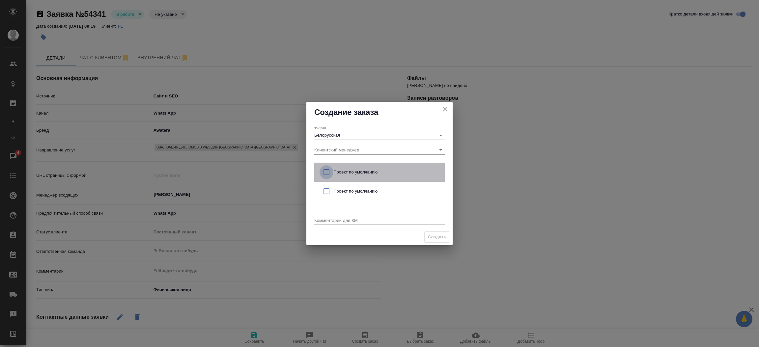
click at [326, 169] on input "checkbox" at bounding box center [326, 172] width 14 height 14
checkbox input "true"
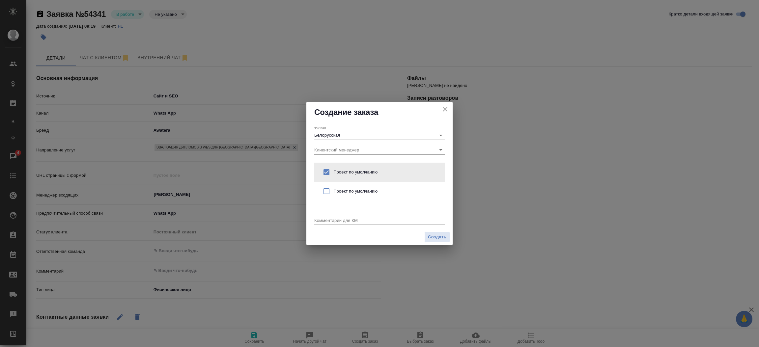
click at [333, 217] on div "x" at bounding box center [379, 221] width 130 height 8
type textarea "от КВ: эва"
type textarea "x"
paste textarea "эвалюация дипломов [GEOGRAPHIC_DATA] для WES."
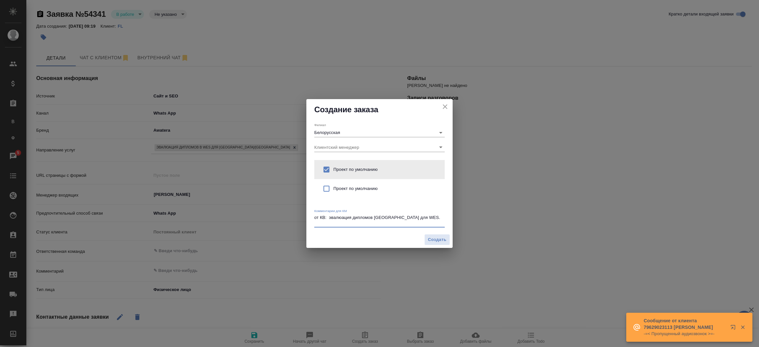
type textarea "от КВ: эвалюация дипломов Северо-Кавказского Федерального Университета для WES."
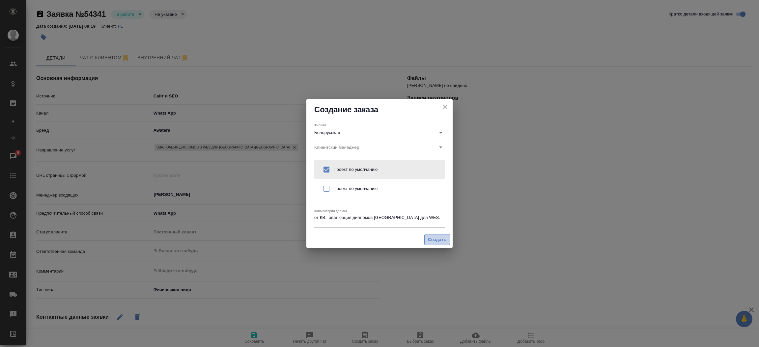
click at [440, 245] on button "Создать" at bounding box center [437, 240] width 26 height 12
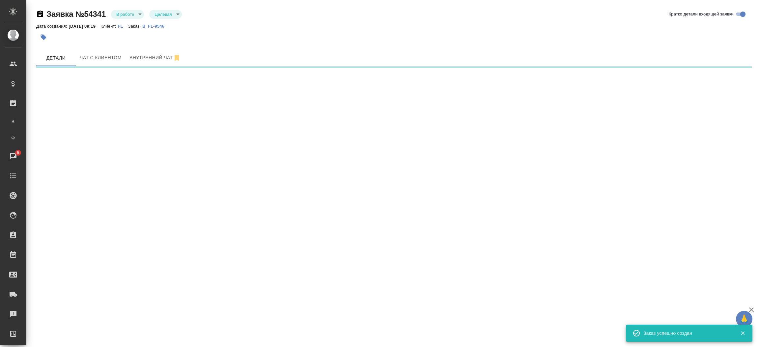
select select "RU"
select select "CA"
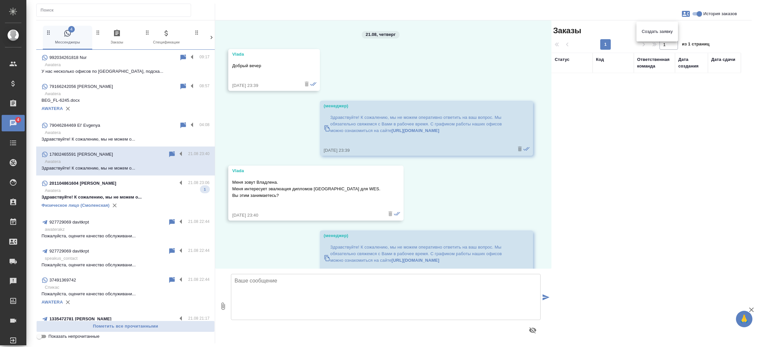
drag, startPoint x: 230, startPoint y: 189, endPoint x: 268, endPoint y: 186, distance: 38.3
click at [268, 186] on div at bounding box center [379, 173] width 759 height 347
drag, startPoint x: 268, startPoint y: 186, endPoint x: 287, endPoint y: 202, distance: 25.5
click at [287, 199] on p "Меня зовут [PERSON_NAME]. Меня интересует эвалюация дипломов [GEOGRAPHIC_DATA] …" at bounding box center [306, 189] width 148 height 20
drag, startPoint x: 267, startPoint y: 188, endPoint x: 286, endPoint y: 198, distance: 21.2
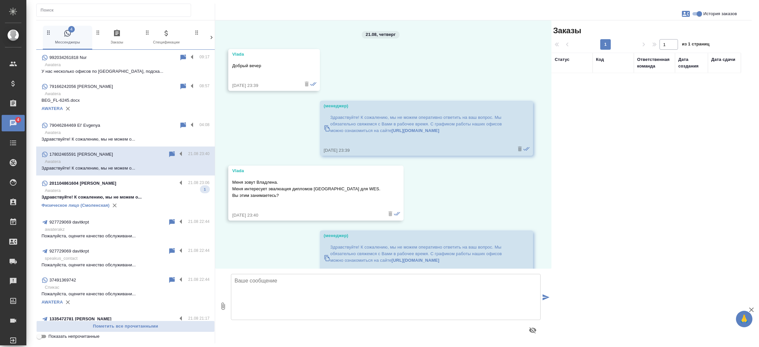
click at [286, 198] on p "Меня зовут [PERSON_NAME]. Меня интересует эвалюация дипломов [GEOGRAPHIC_DATA] …" at bounding box center [306, 189] width 148 height 20
copy p "эвалюация дипломов [GEOGRAPHIC_DATA] для WES."
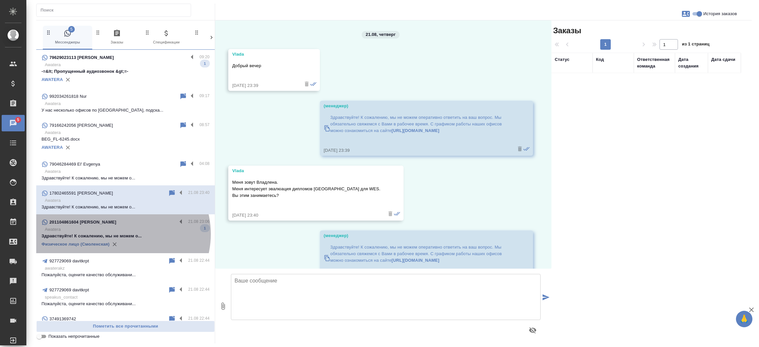
click at [122, 234] on p "Здравствуйте! К сожалению, мы не можем о..." at bounding box center [125, 236] width 168 height 7
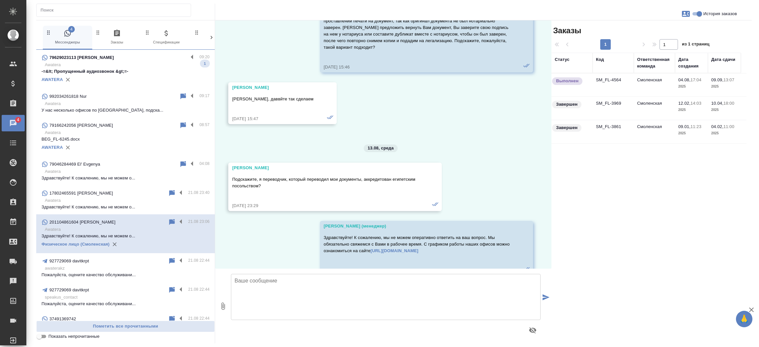
scroll to position [14133, 0]
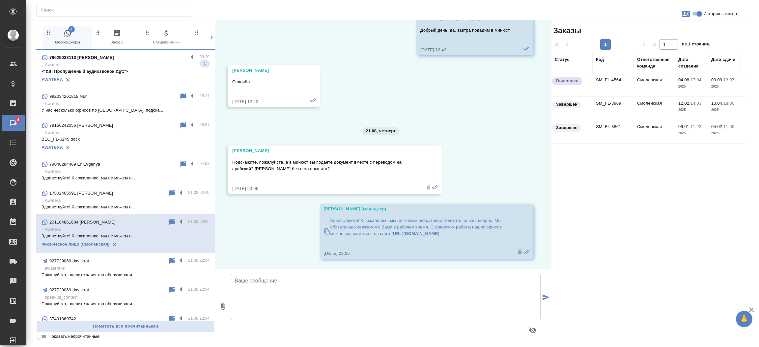
click at [594, 81] on td "SM_FL-4564" at bounding box center [612, 84] width 41 height 23
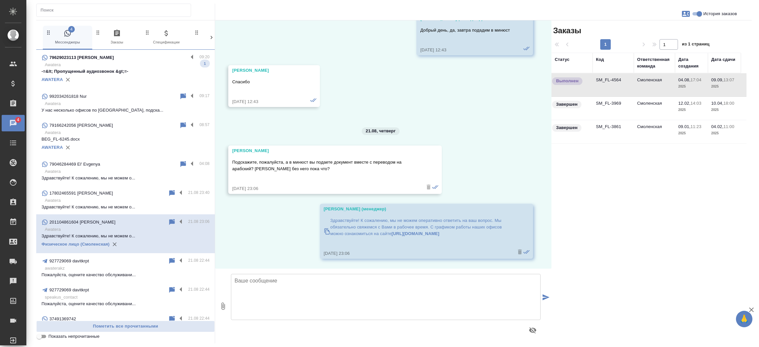
click at [134, 64] on p "Awatera" at bounding box center [127, 65] width 165 height 7
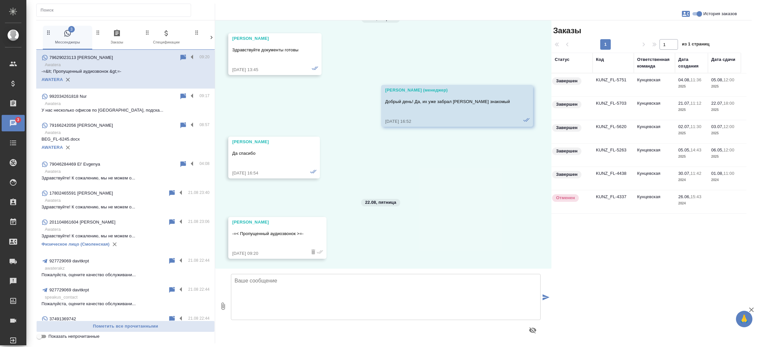
scroll to position [1750, 0]
click at [598, 78] on td "KUNZ_FL-5751" at bounding box center [612, 84] width 41 height 23
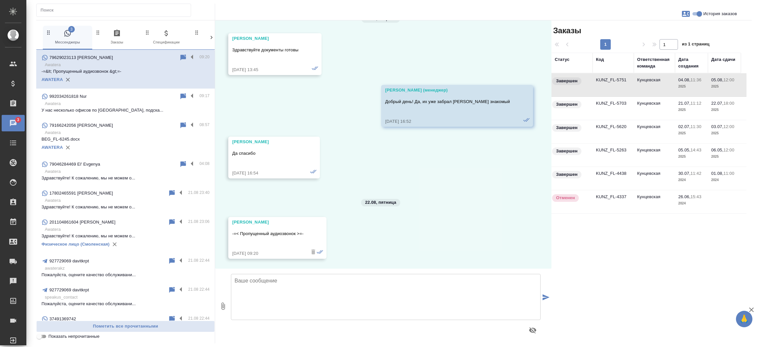
click at [45, 337] on input "Показать непрочитанные" at bounding box center [39, 337] width 24 height 8
checkbox input "true"
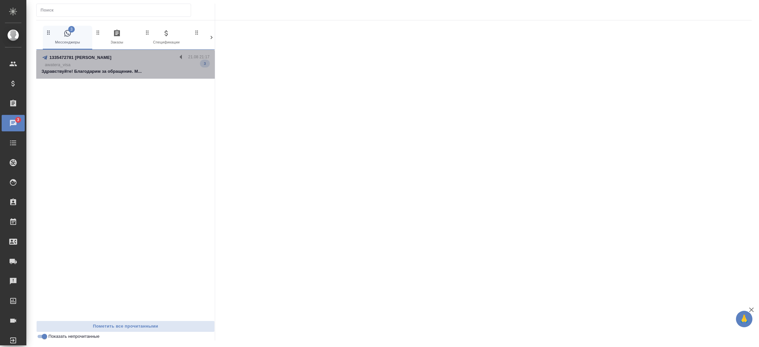
click at [129, 64] on p "awatera_visa" at bounding box center [127, 65] width 165 height 7
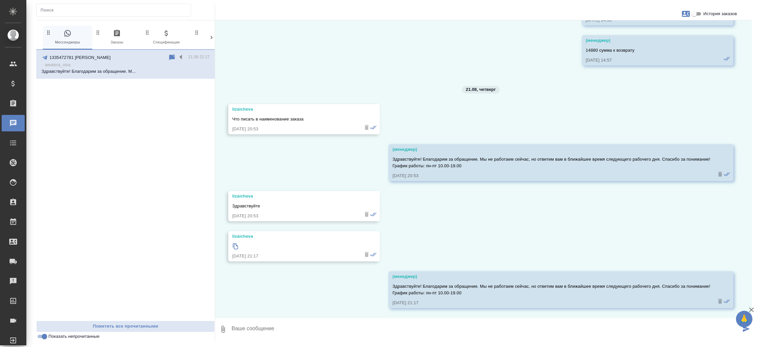
scroll to position [3632, 0]
click at [699, 12] on input "История заказов" at bounding box center [694, 14] width 24 height 8
checkbox input "true"
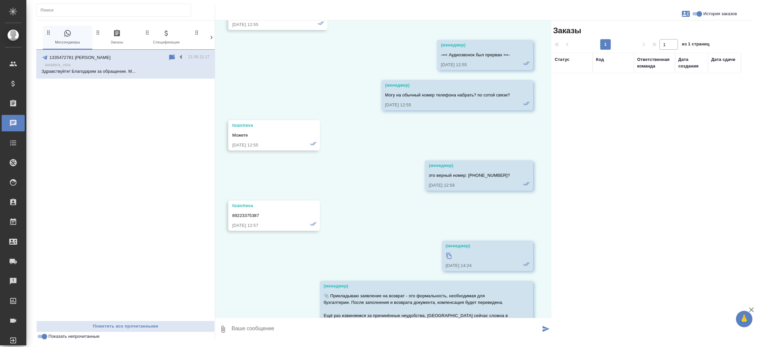
scroll to position [3836, 0]
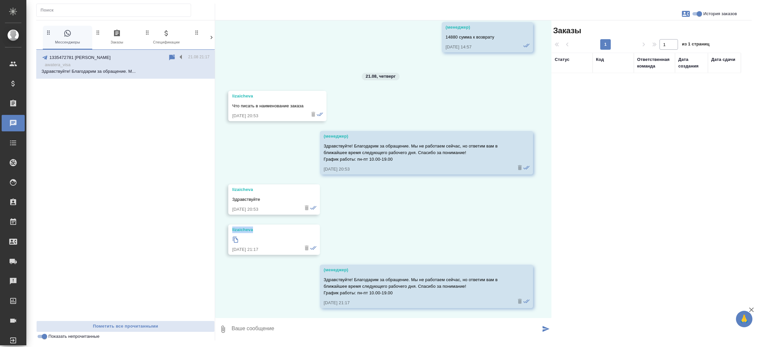
drag, startPoint x: 255, startPoint y: 227, endPoint x: 228, endPoint y: 228, distance: 27.7
click at [228, 228] on div "03.05, суббота lizaicheva Добрый день я от Влада Маргаряна, мне нужно сделать в…" at bounding box center [383, 169] width 336 height 298
copy div "lizaicheva"
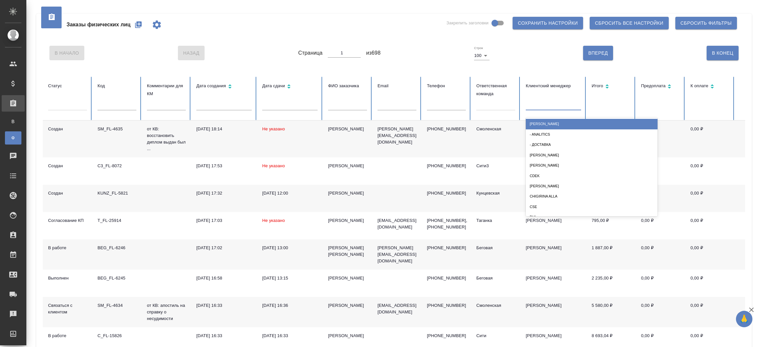
click at [540, 110] on div at bounding box center [552, 104] width 55 height 13
type input "[DEMOGRAPHIC_DATA]"
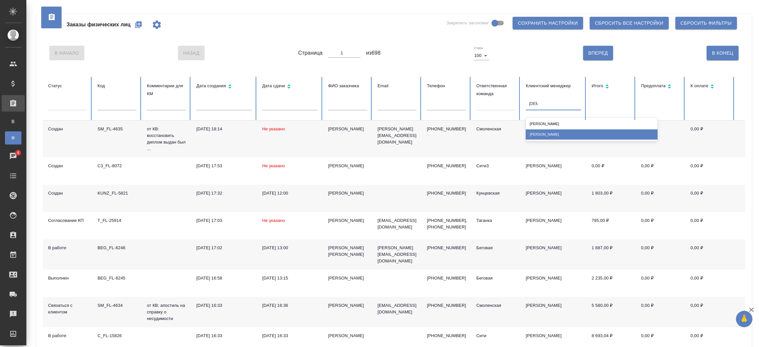
click at [545, 132] on div "[PERSON_NAME]" at bounding box center [591, 134] width 132 height 10
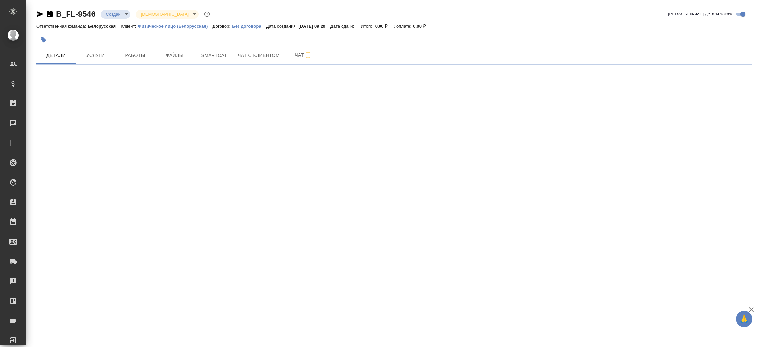
select select "RU"
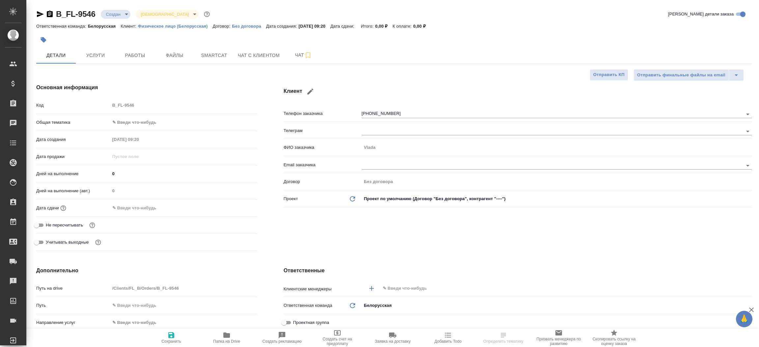
type textarea "x"
click at [272, 136] on div "Клиент Телефон заказчика [PHONE_NUMBER] Телеграм ФИО заказчика [PERSON_NAME] Em…" at bounding box center [517, 168] width 494 height 196
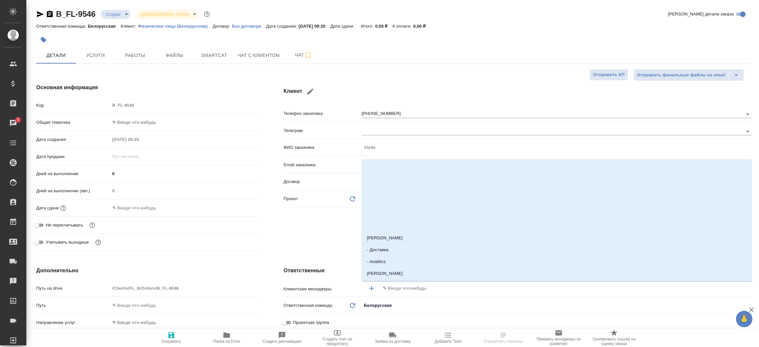
click at [405, 291] on input "text" at bounding box center [554, 288] width 345 height 8
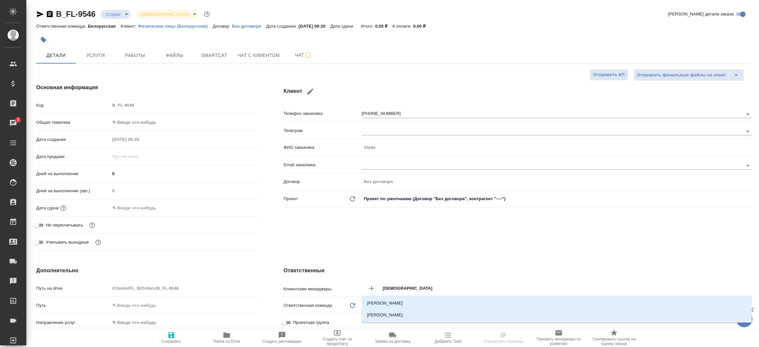
type input "[DEMOGRAPHIC_DATA]"
click at [402, 319] on li "[PERSON_NAME]" at bounding box center [557, 315] width 390 height 12
type textarea "x"
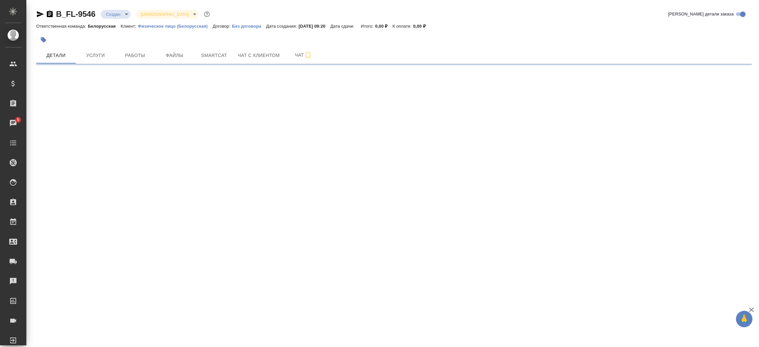
select select "RU"
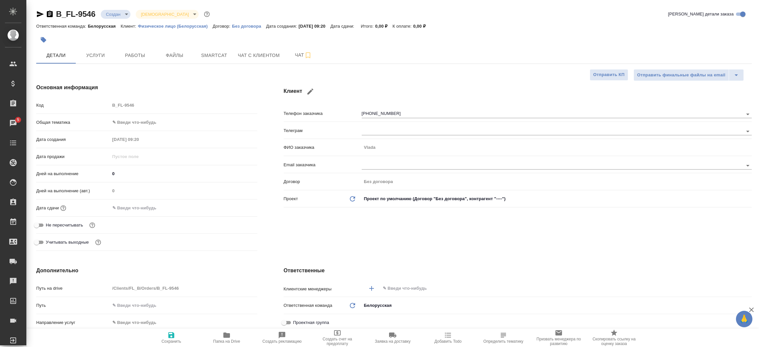
click at [323, 219] on div "Клиент Телефон заказчика [PHONE_NUMBER] Телеграм ФИО заказчика [PERSON_NAME] Em…" at bounding box center [517, 168] width 494 height 196
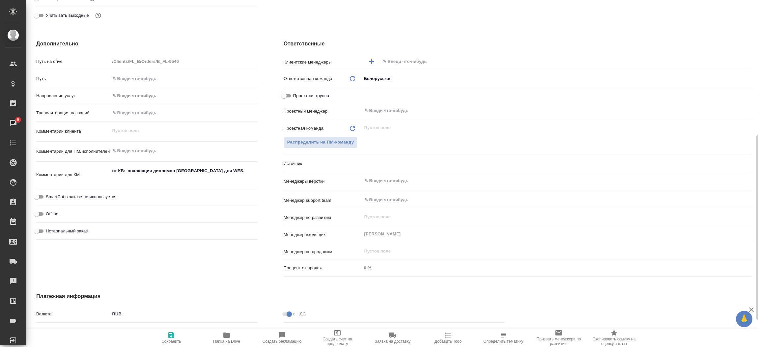
scroll to position [237, 0]
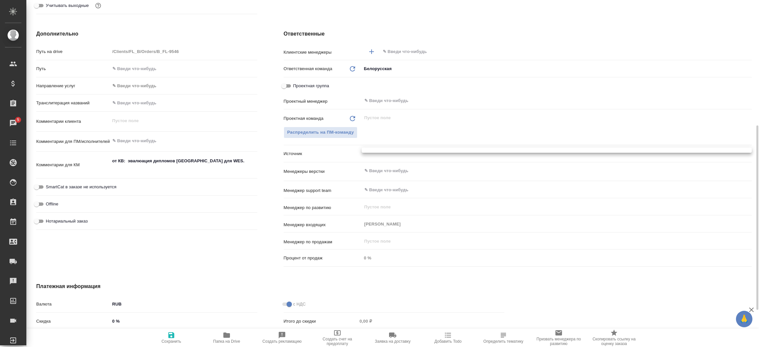
click at [406, 153] on body "🙏 .cls-1 fill:#fff; AWATERA [PERSON_NAME]prutko Клиенты Спецификации Заказы 5 Ч…" at bounding box center [379, 173] width 759 height 347
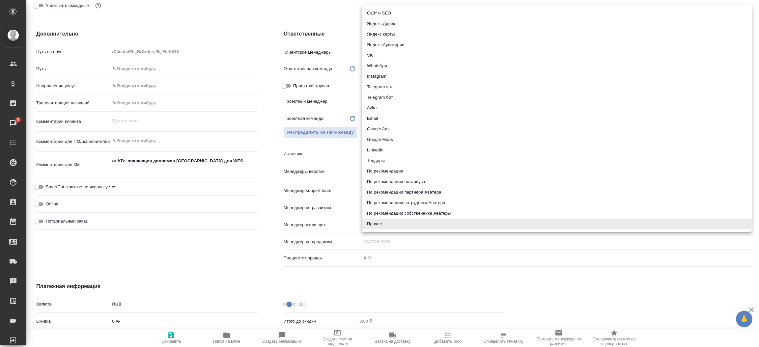
type textarea "x"
click at [402, 17] on li "Сайт и SEO" at bounding box center [557, 13] width 390 height 11
type textarea "x"
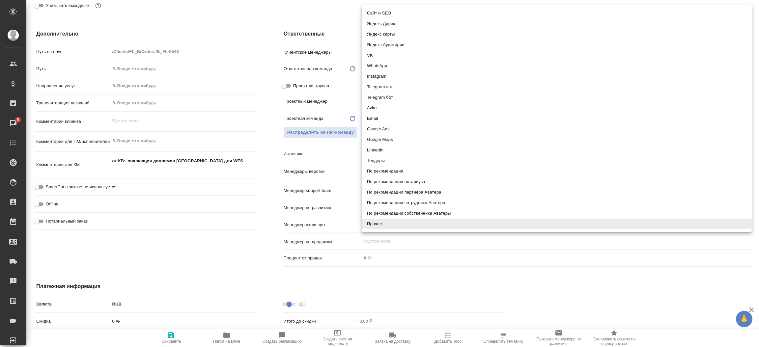
type textarea "x"
type input "seo"
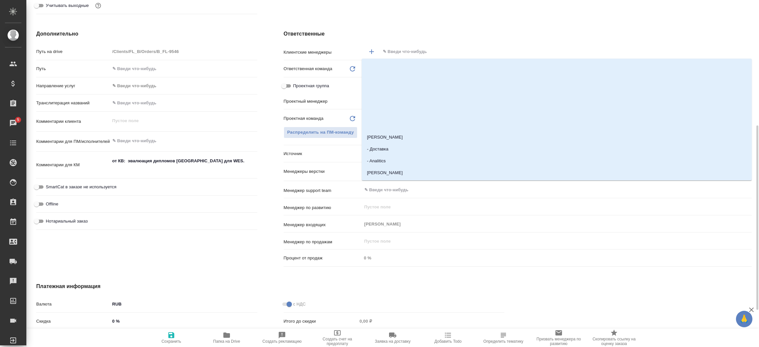
click at [396, 48] on input "text" at bounding box center [554, 52] width 345 height 8
type input "бого"
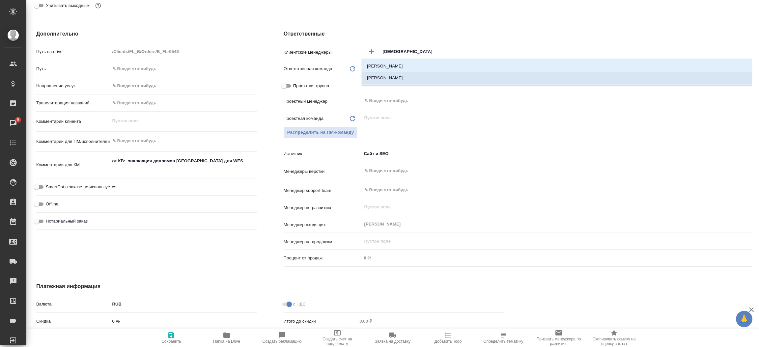
click at [396, 74] on li "Богомолова Анастасия" at bounding box center [557, 78] width 390 height 12
type textarea "x"
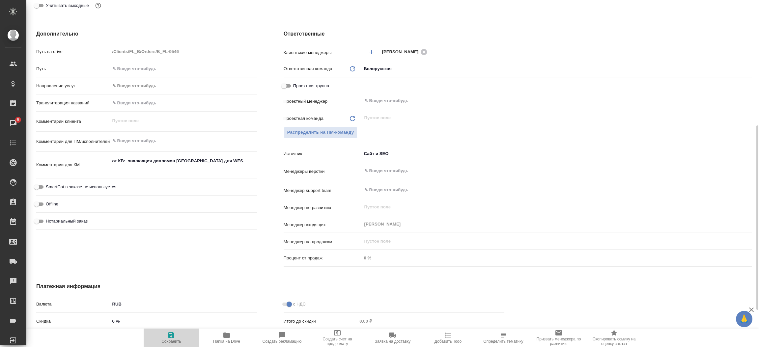
click at [169, 337] on icon "button" at bounding box center [171, 335] width 6 height 6
type textarea "x"
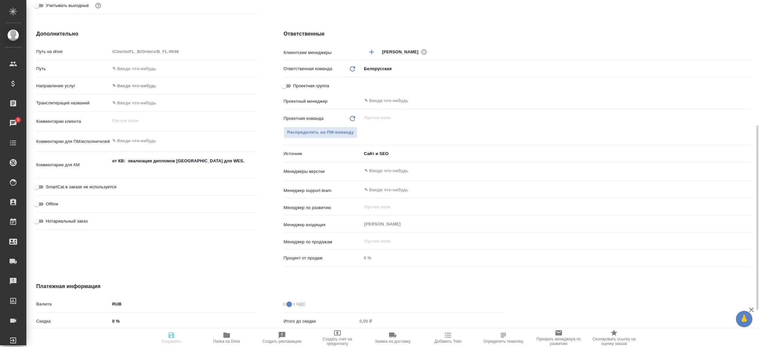
type textarea "x"
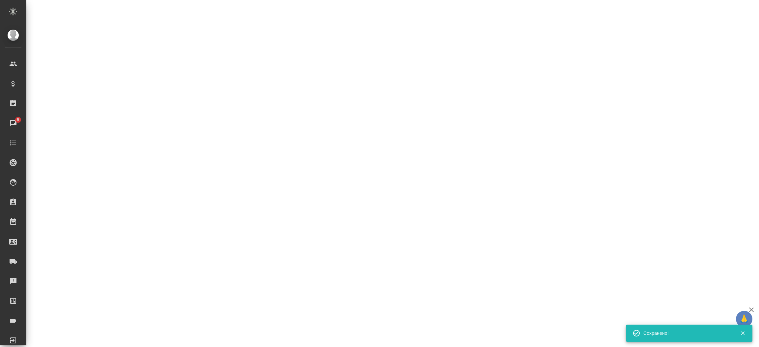
select select "RU"
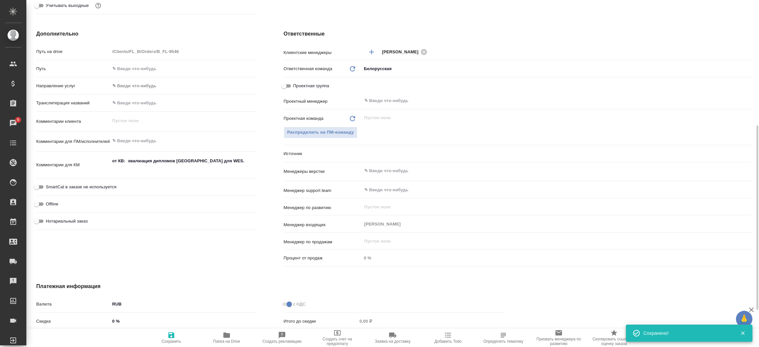
type textarea "x"
click at [261, 167] on div "Дополнительно Путь на drive /Clients/FL_B/Orders/B_FL-9546 Путь Направление усл…" at bounding box center [146, 150] width 247 height 266
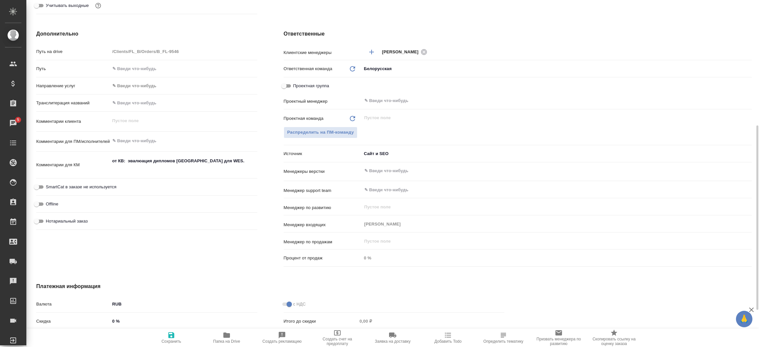
type textarea "x"
click at [187, 171] on textarea "от КВ: эвалюация дипломов Северо-Кавказского Федерального Университета для WES." at bounding box center [183, 165] width 147 height 18
type textarea "от КВ: эвалюация дипломов Северо-Кавказского Федерального Университета для WES."
type textarea "x"
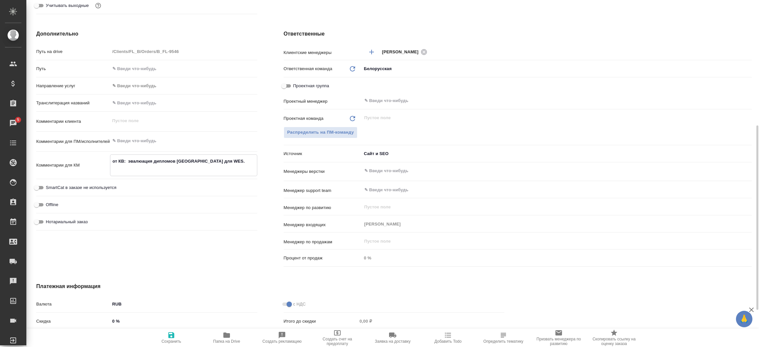
type textarea "x"
type textarea "от КВ: эвалюация дипломов Северо-Кавказского Федерального Университета для WES.…"
type textarea "x"
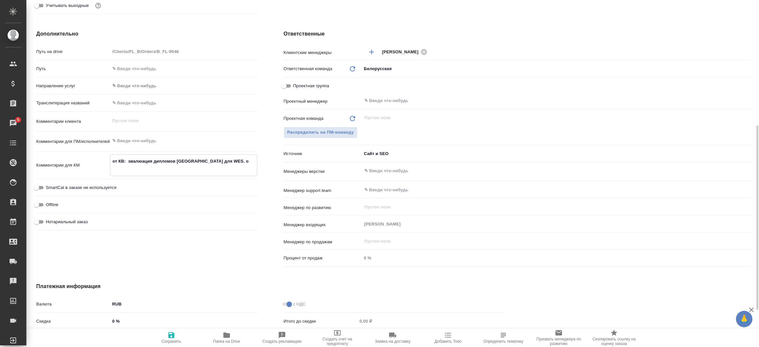
type textarea "от КВ: эвалюация дипломов Северо-Кавказского Федерального Университета для WES.…"
type textarea "x"
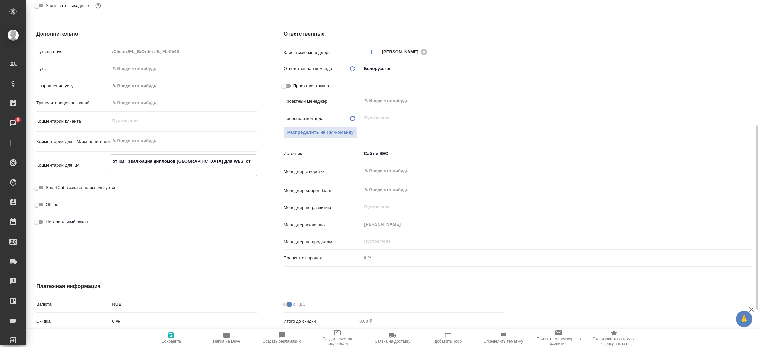
type textarea "x"
type textarea "от КВ: эвалюация дипломов Северо-Кавказского Федерального Университета для WES.…"
type textarea "x"
type textarea "от КВ: эвалюация дипломов Северо-Кавказского Федерального Университета для WES.…"
type textarea "x"
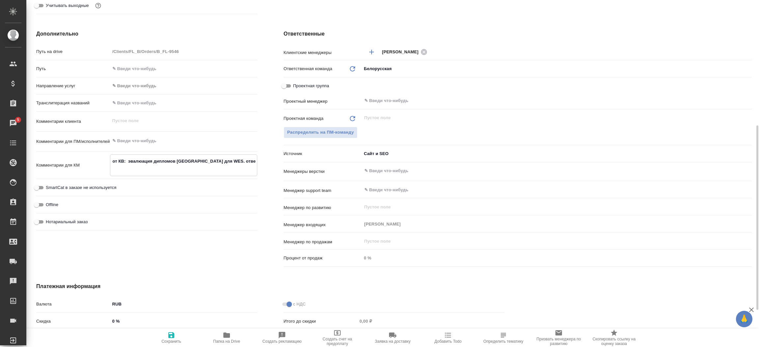
type textarea "x"
type textarea "от КВ: эвалюация дипломов Северо-Кавказского Федерального Университета для WES.…"
type textarea "x"
type textarea "от КВ: эвалюация дипломов Северо-Кавказского Федерального Университета для WES.…"
type textarea "x"
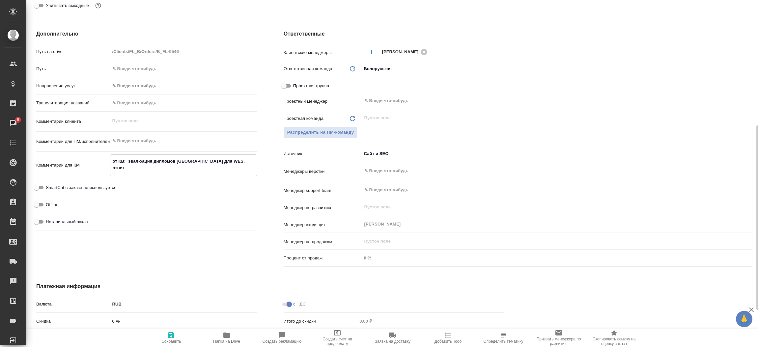
type textarea "x"
type textarea "от КВ: эвалюация дипломов Северо-Кавказского Федерального Университета для WES.…"
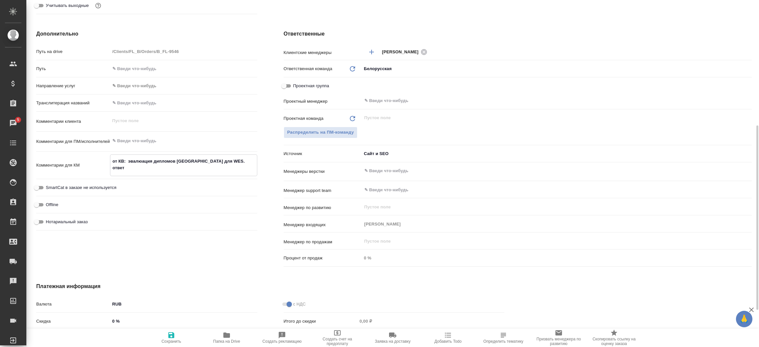
type textarea "x"
type textarea "от КВ: эвалюация дипломов Северо-Кавказского Федерального Университета для WES.…"
type textarea "x"
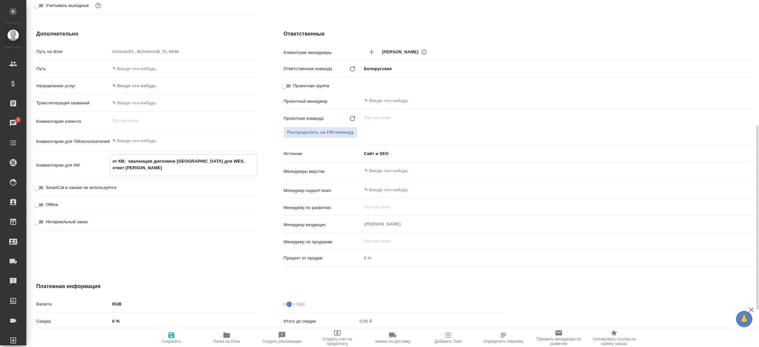
type textarea "от КВ: эвалюация дипломов Северо-Кавказского Федерального Университета для WES.…"
type textarea "x"
type textarea "от КВ: эвалюация дипломов Северо-Кавказского Федерального Университета для WES.…"
type textarea "x"
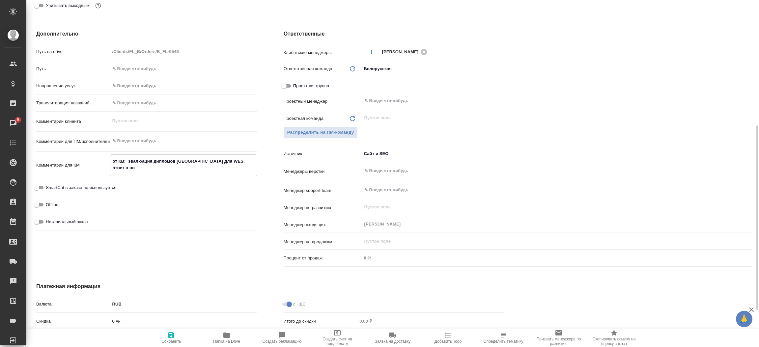
type textarea "от КВ: эвалюация дипломов Северо-Кавказского Федерального Университета для WES.…"
type textarea "x"
type textarea "от КВ: эвалюация дипломов Северо-Кавказского Федерального Университета для WES.…"
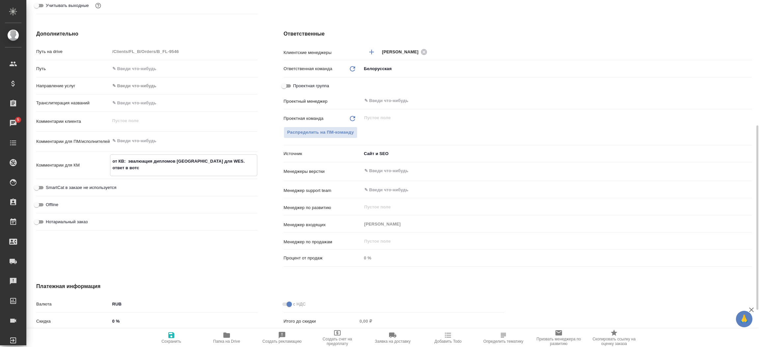
type textarea "x"
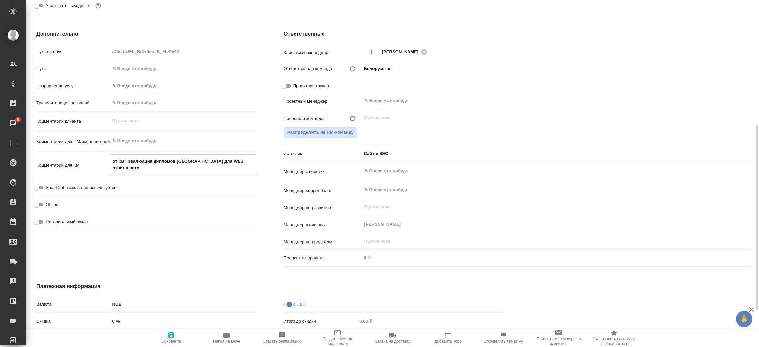
type textarea "от КВ: эвалюация дипломов Северо-Кавказского Федерального Университета для WES.…"
type textarea "x"
type textarea "от КВ: эвалюация дипломов Северо-Кавказского Федерального Университета для WES.…"
type textarea "x"
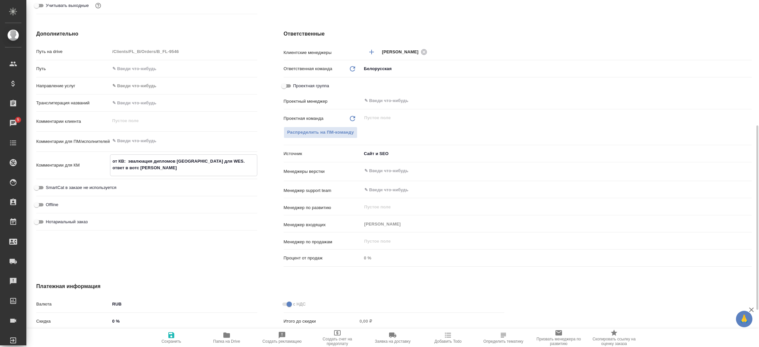
type textarea "x"
type textarea "от КВ: эвалюация дипломов Северо-Кавказского Федерального Университета для WES.…"
type textarea "x"
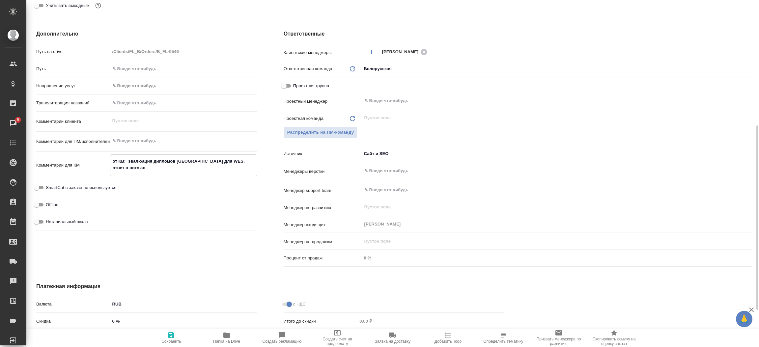
type textarea "от КВ: эвалюация дипломов Северо-Кавказского Федерального Университета для WES.…"
type textarea "x"
click at [181, 336] on span "Сохранить" at bounding box center [171, 337] width 47 height 13
type textarea "x"
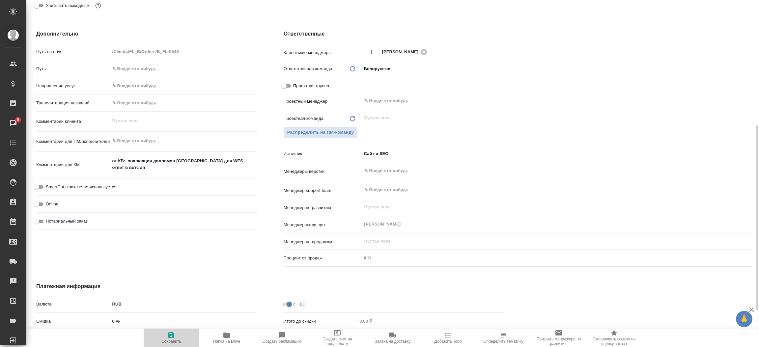
type textarea "x"
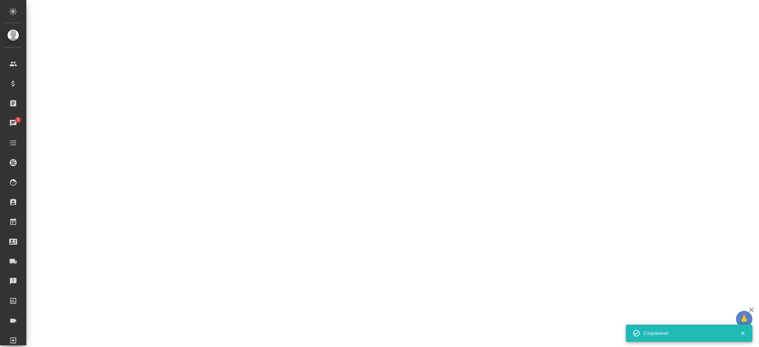
select select "RU"
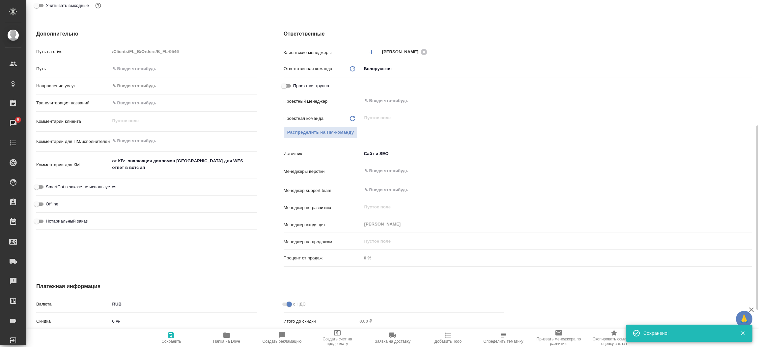
type textarea "x"
click at [268, 155] on div "Дополнительно Путь на drive /Clients/FL_B/Orders/B_FL-9546 Путь Направление усл…" at bounding box center [146, 150] width 247 height 266
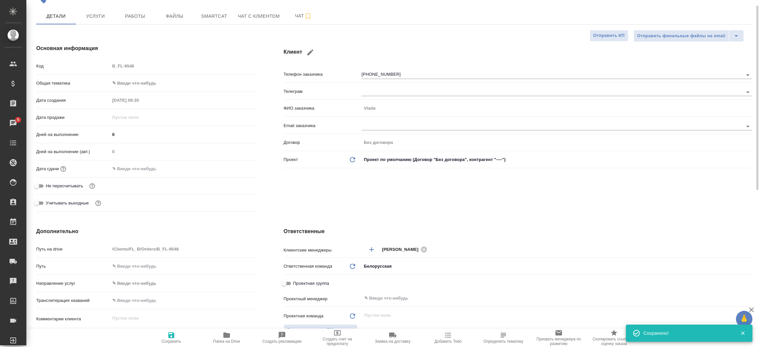
scroll to position [0, 0]
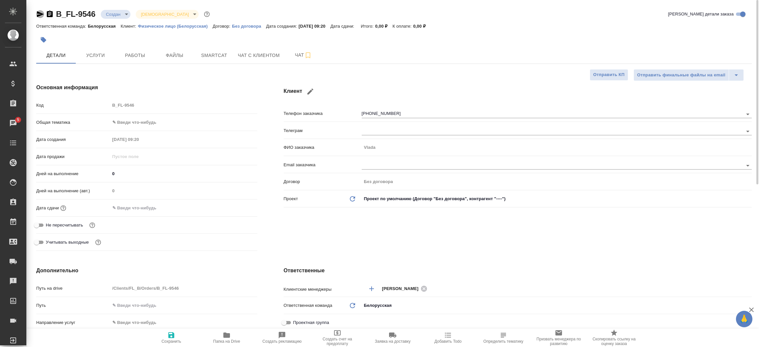
click at [40, 12] on icon "button" at bounding box center [40, 14] width 8 height 8
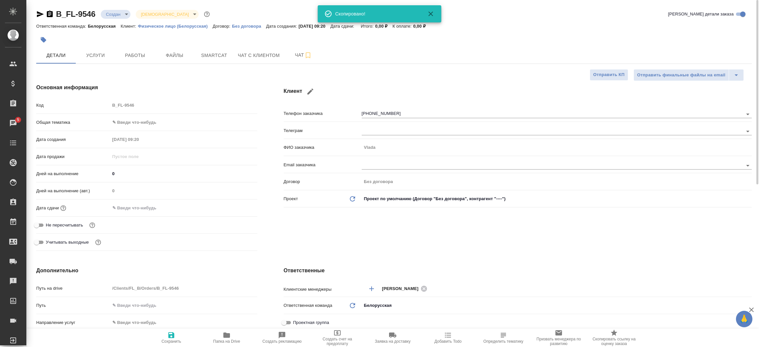
type textarea "x"
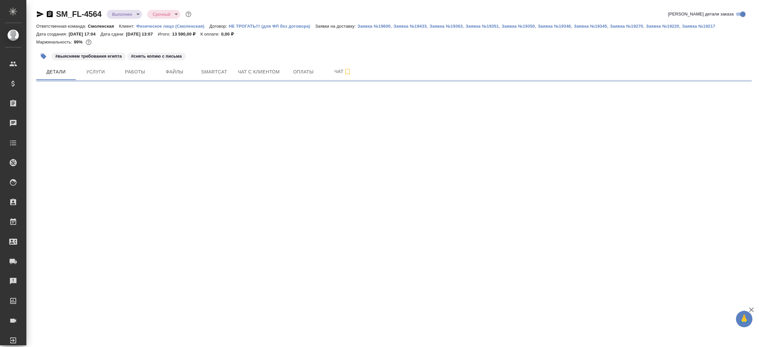
click at [38, 13] on icon "button" at bounding box center [40, 14] width 7 height 6
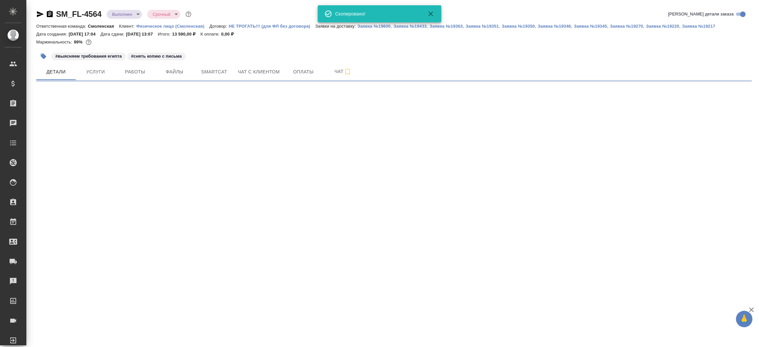
select select "RU"
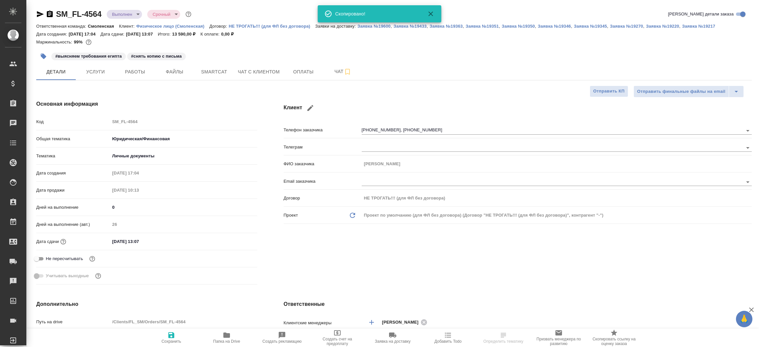
type textarea "x"
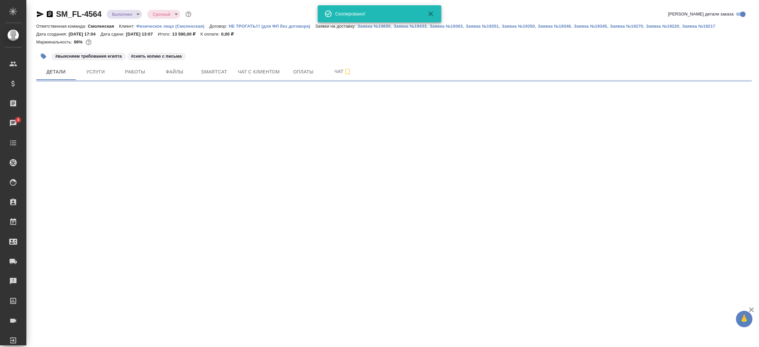
select select "RU"
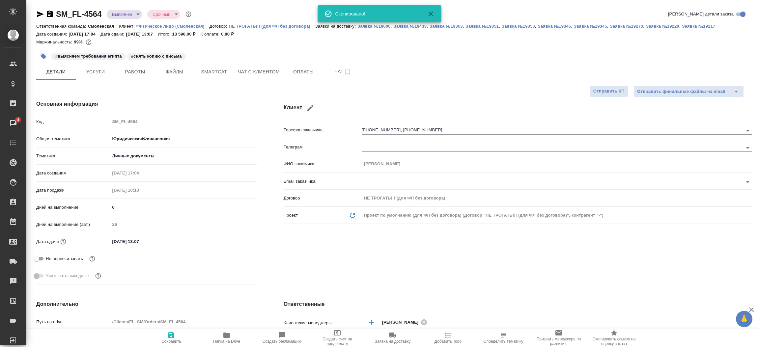
type textarea "x"
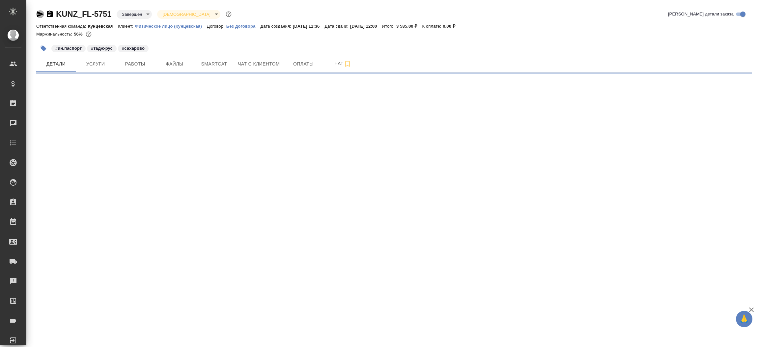
click at [40, 12] on icon "button" at bounding box center [40, 14] width 8 height 8
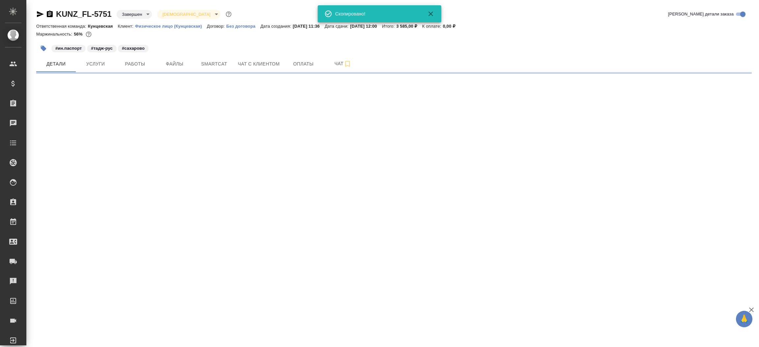
select select "RU"
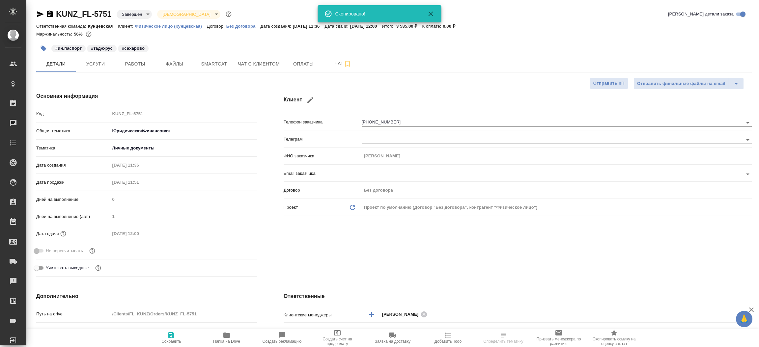
type textarea "x"
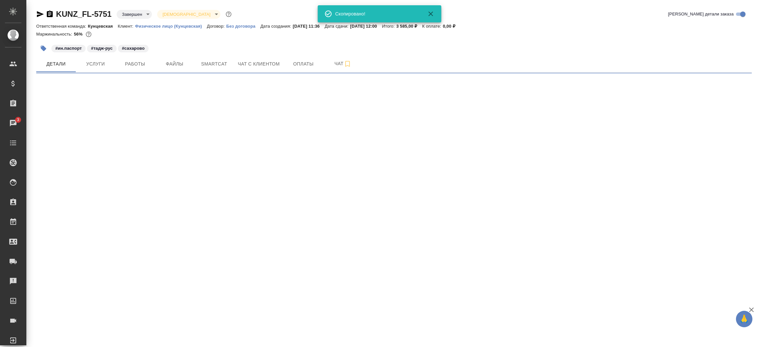
select select "RU"
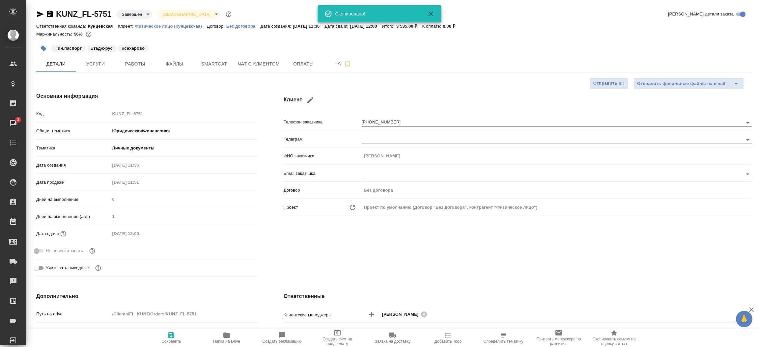
type textarea "x"
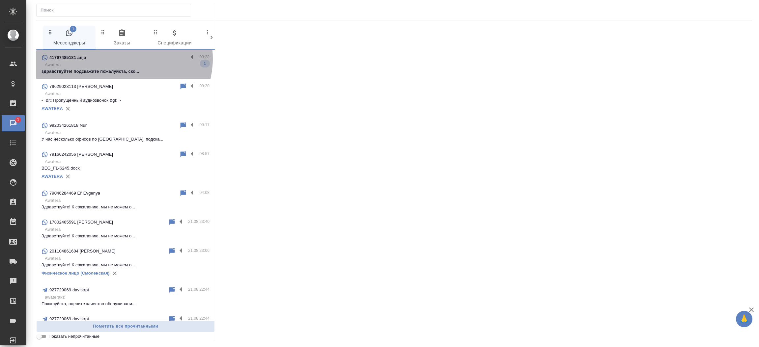
click at [123, 59] on div "41767485181 anja" at bounding box center [114, 58] width 147 height 8
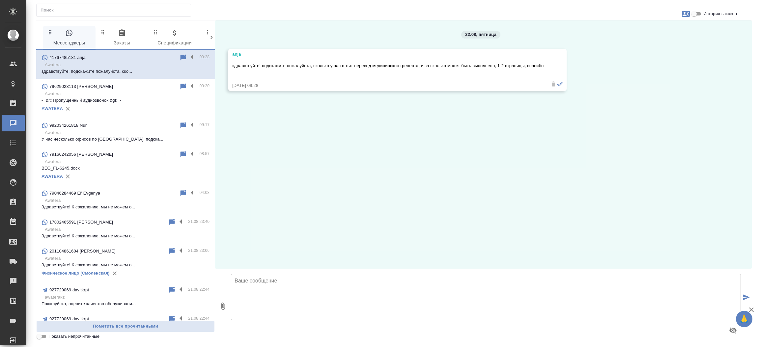
click at [309, 286] on textarea at bounding box center [486, 297] width 510 height 46
type textarea "Добрый день! Как могу к Вам обращаться?"
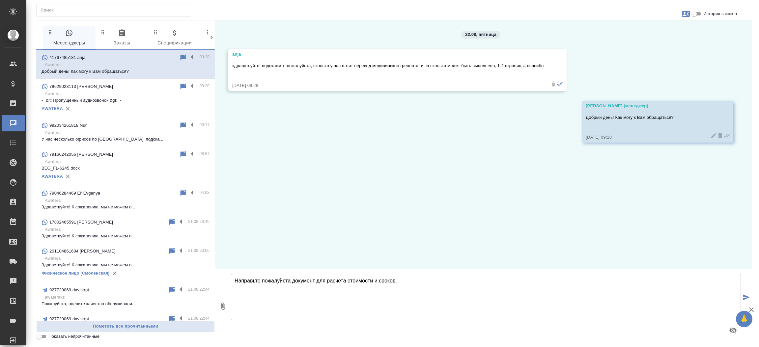
type textarea "Направьте пожалуйста документ для расчета стоимости и сроков."
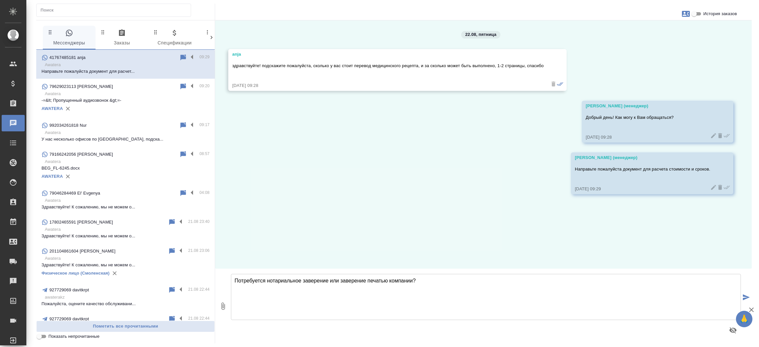
type textarea "Потребуется нотариальное заверение или заверение печатью компании?"
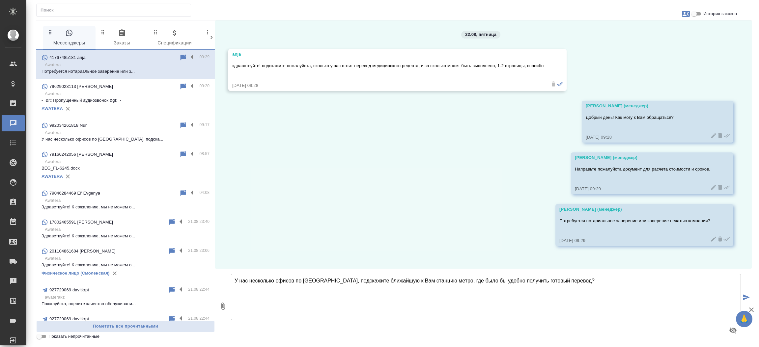
type textarea "У нас несколько офисов по Москве, подскажите ближайшую к Вам станцию метро, где…"
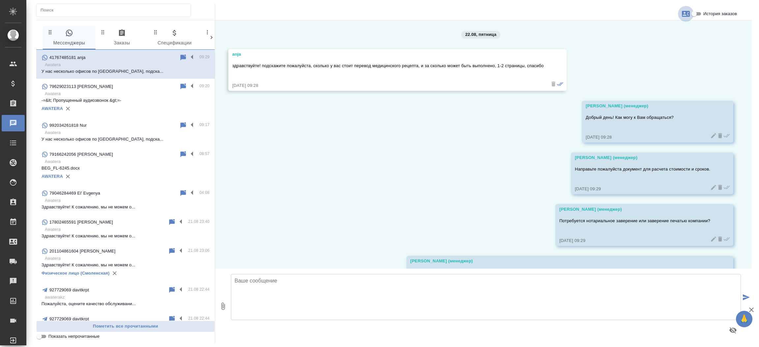
click at [685, 11] on icon "button" at bounding box center [686, 14] width 8 height 6
click at [647, 28] on span "Создать заявку" at bounding box center [656, 31] width 31 height 7
select select "CH"
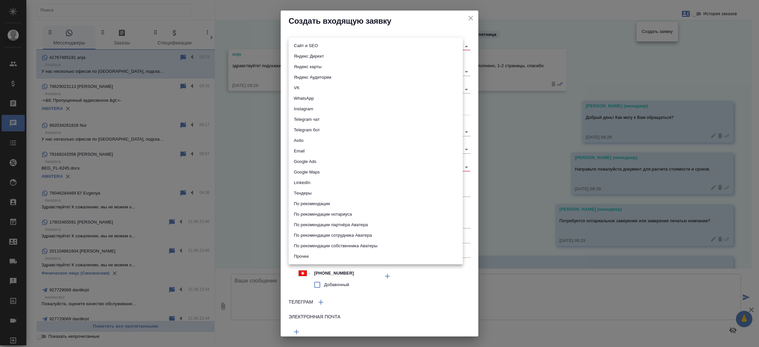
click at [296, 44] on body "🙏 .cls-1 fill:#fff; AWATERA Прутько Ирина i.prutko Клиенты Спецификации Заказы …" at bounding box center [379, 173] width 759 height 347
click at [296, 44] on li "Сайт и SEO" at bounding box center [375, 45] width 174 height 11
type input "seo"
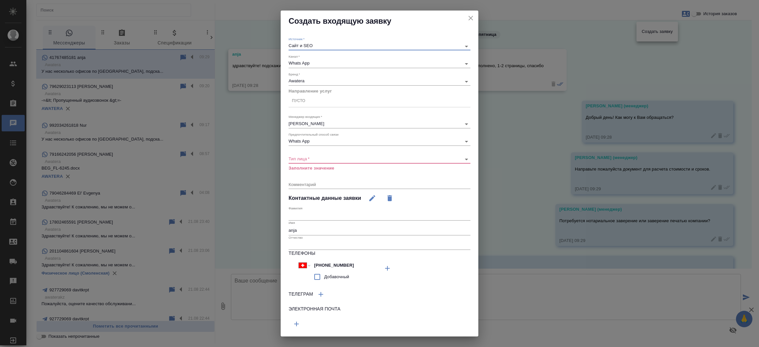
click at [304, 103] on div "Пусто" at bounding box center [298, 101] width 13 height 6
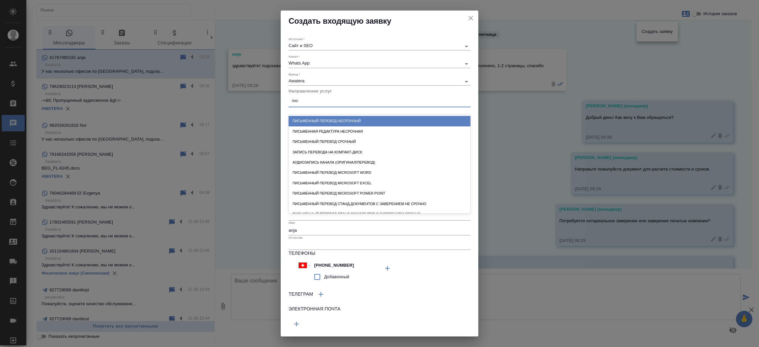
type input "пись"
click at [309, 117] on div "Письменный перевод несрочный" at bounding box center [379, 121] width 182 height 10
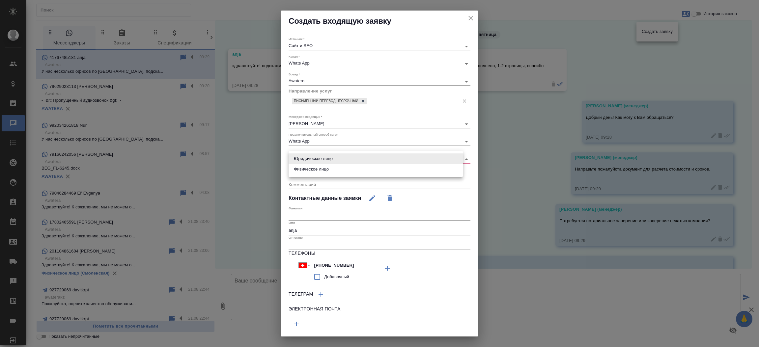
click at [307, 160] on body "🙏 .cls-1 fill:#fff; AWATERA Прутько Ирина i.prutko Клиенты Спецификации Заказы …" at bounding box center [379, 173] width 759 height 347
click at [307, 168] on li "Физическое лицо" at bounding box center [375, 169] width 174 height 11
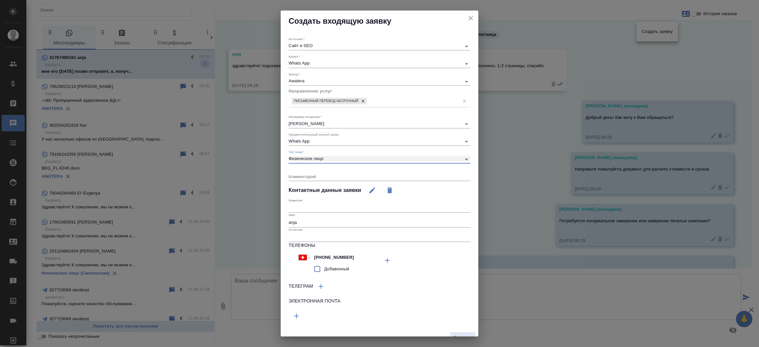
type input "private"
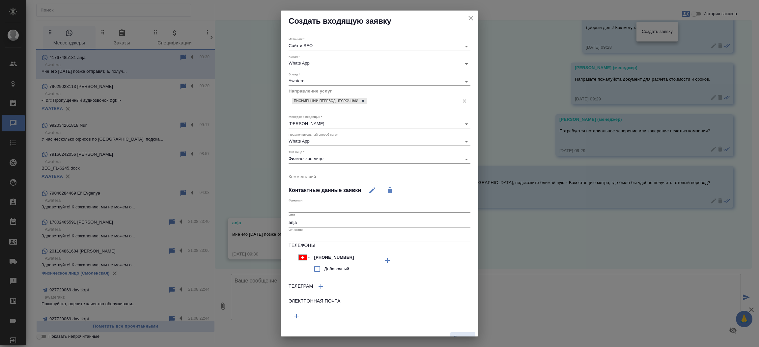
scroll to position [9, 0]
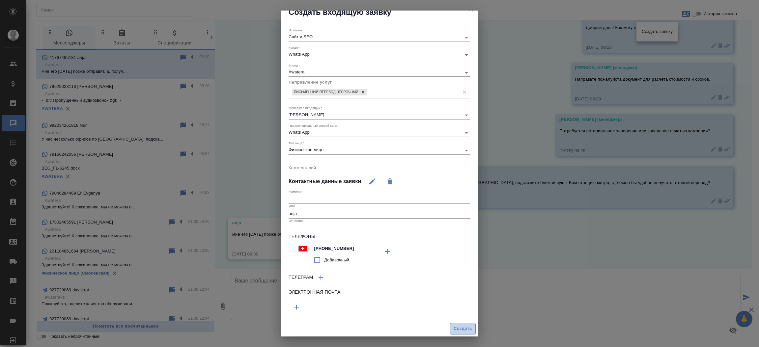
click at [457, 326] on span "Создать" at bounding box center [462, 329] width 18 height 8
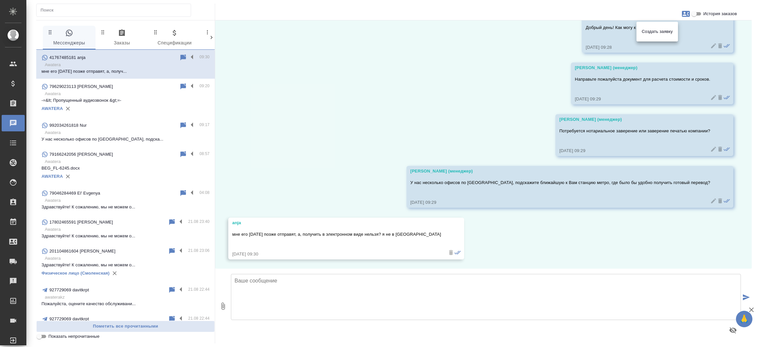
click at [358, 292] on div at bounding box center [379, 173] width 759 height 347
click at [358, 292] on textarea at bounding box center [486, 297] width 510 height 46
type textarea "Можем направить скан перевода."
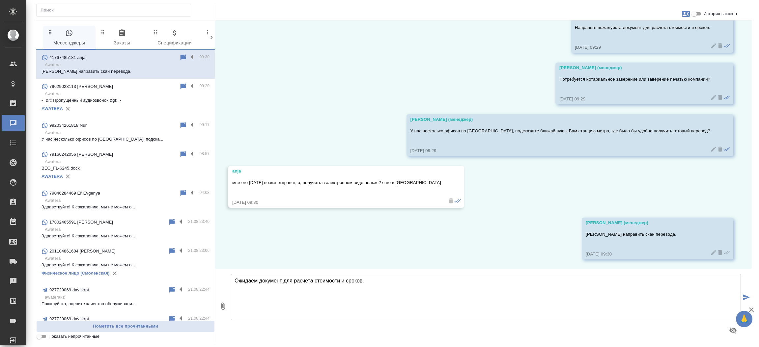
type textarea "Ожидаем документ для расчета стоимости и сроков."
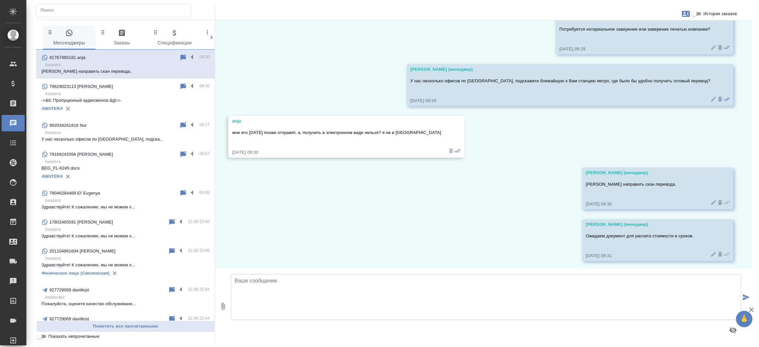
scroll to position [194, 0]
drag, startPoint x: 246, startPoint y: 118, endPoint x: 229, endPoint y: 123, distance: 17.6
click div "anja мне его сегодня позже отправят, а, получить в электронном виде нельзя? я н…"
click div "anja"
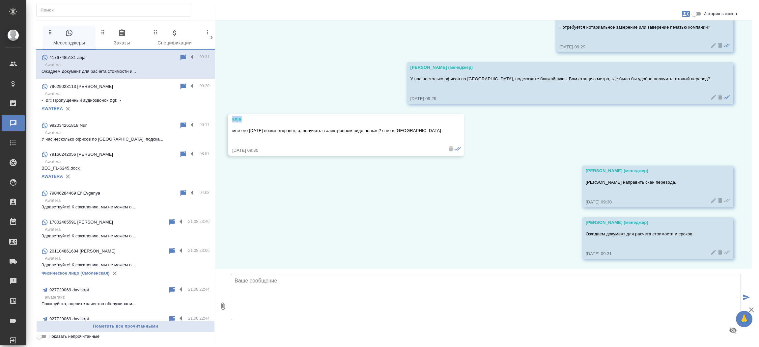
click div "anja"
copy div "anja"
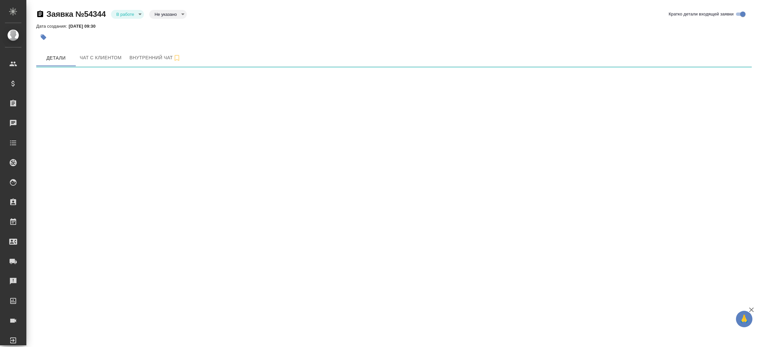
select select "RU"
select select "CH"
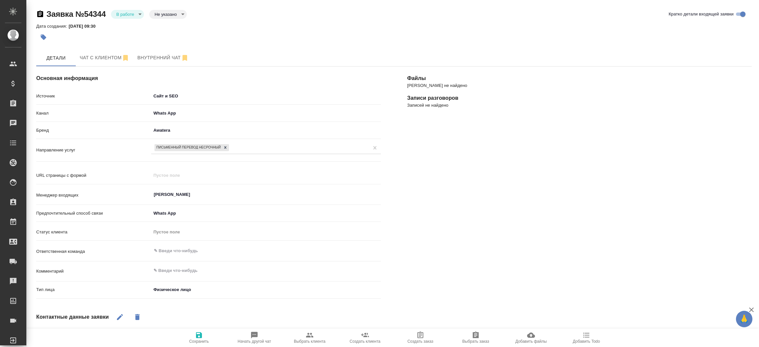
type textarea "x"
